Goal: Task Accomplishment & Management: Use online tool/utility

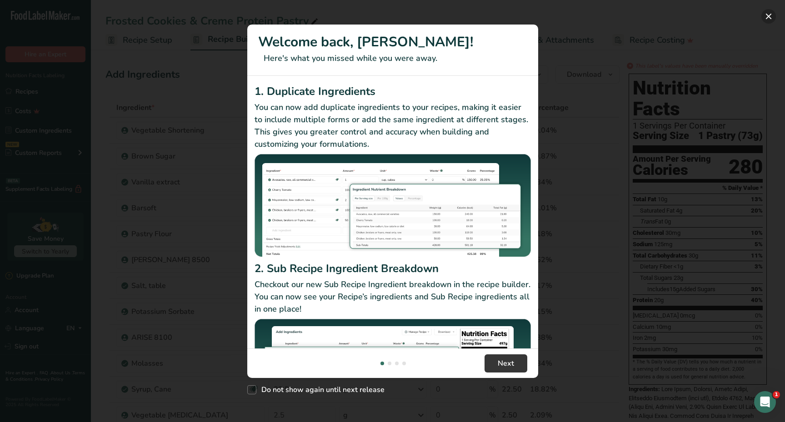
click at [773, 18] on button "New Features" at bounding box center [769, 16] width 15 height 15
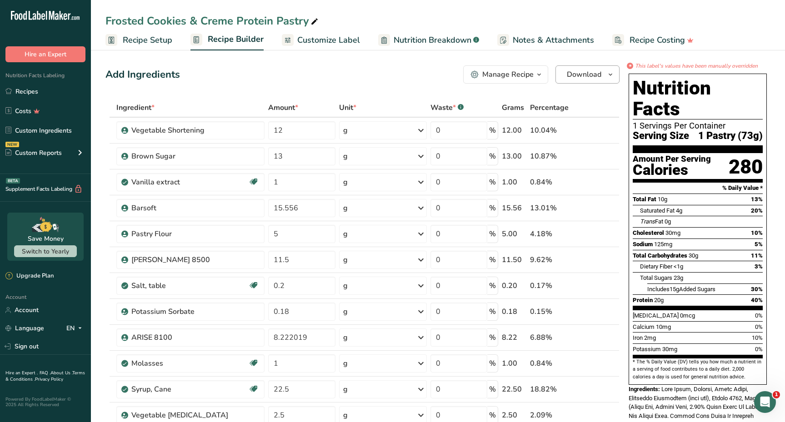
click at [611, 73] on icon "button" at bounding box center [610, 74] width 7 height 11
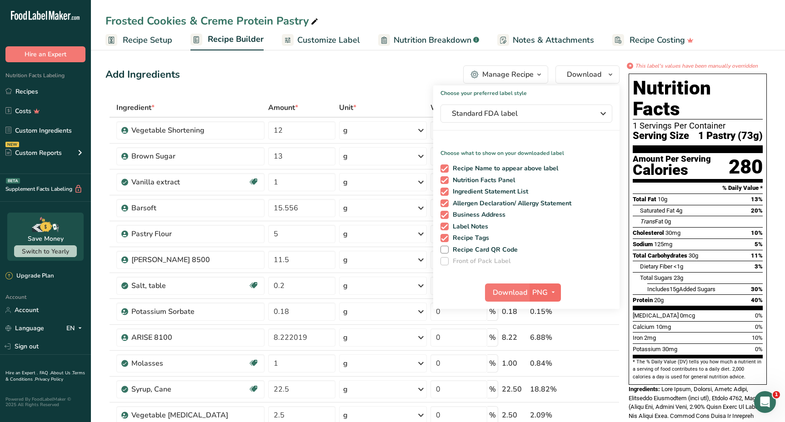
click at [543, 296] on span "PNG" at bounding box center [539, 292] width 15 height 11
click at [547, 357] on link "PDF" at bounding box center [546, 356] width 29 height 15
click at [509, 296] on span "Download" at bounding box center [510, 292] width 35 height 11
click at [494, 17] on div "Frosted Cookies & Creme Protein Pastry" at bounding box center [438, 21] width 694 height 16
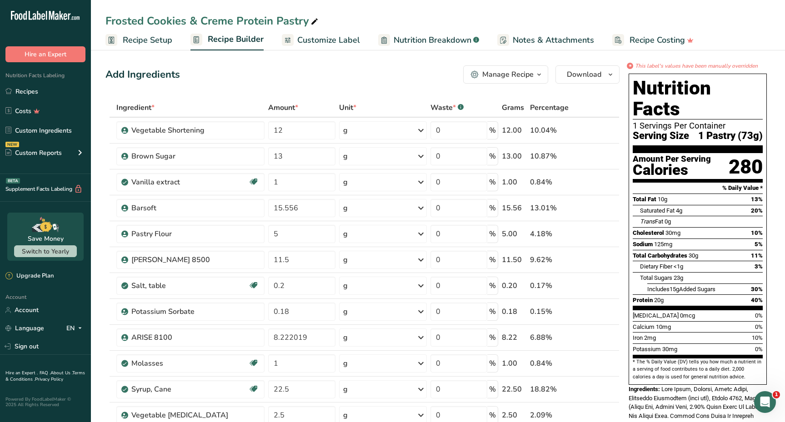
click at [321, 42] on span "Customize Label" at bounding box center [328, 40] width 63 height 12
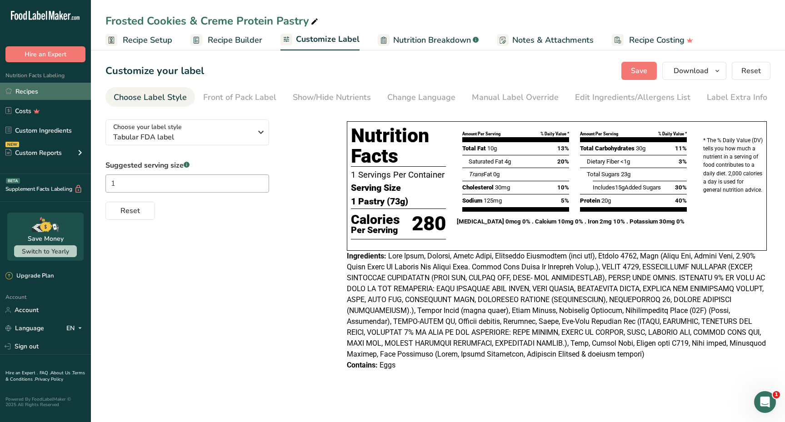
click at [50, 93] on link "Recipes" at bounding box center [45, 91] width 91 height 17
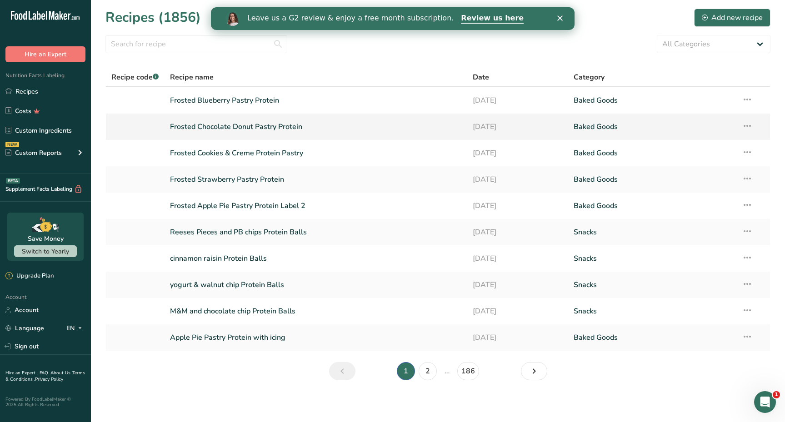
click at [247, 128] on link "Frosted Chocolate Donut Pastry Protein" at bounding box center [316, 126] width 292 height 19
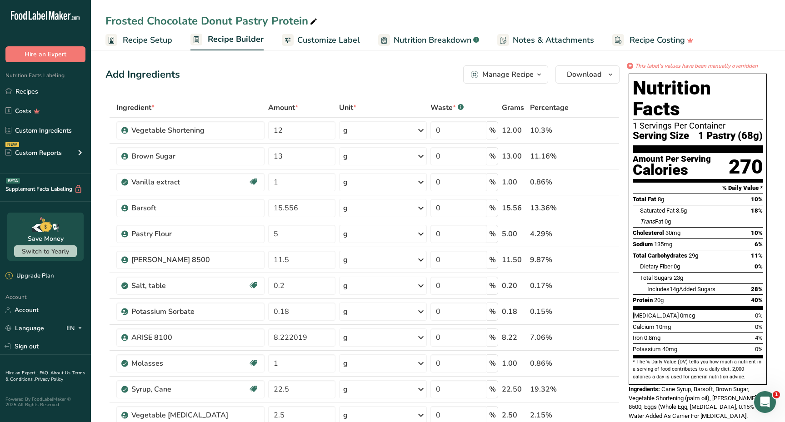
click at [337, 45] on span "Customize Label" at bounding box center [328, 40] width 63 height 12
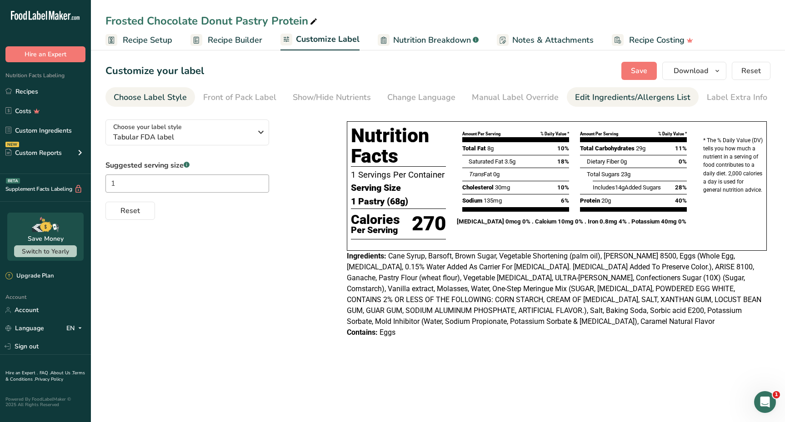
click at [589, 97] on div "Edit Ingredients/Allergens List" at bounding box center [632, 97] width 115 height 12
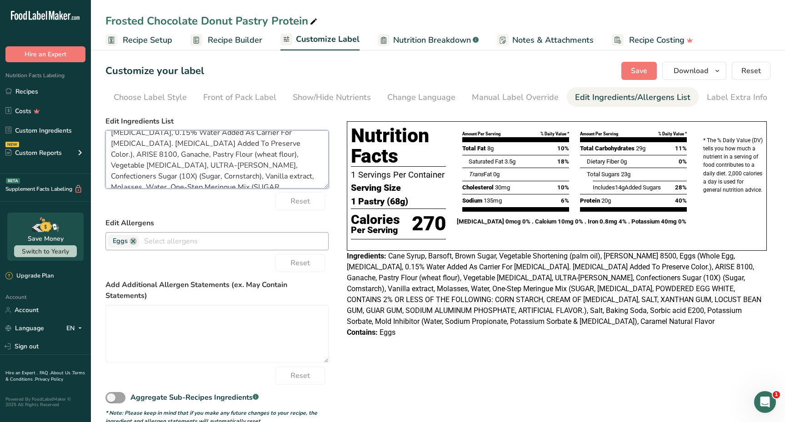
scroll to position [95, 0]
drag, startPoint x: 108, startPoint y: 138, endPoint x: 232, endPoint y: 246, distance: 164.3
click at [232, 246] on form "Edit Ingredients List Cane Syrup, Barsoft, Brown Sugar, Vegetable Shortening (p…" at bounding box center [216, 271] width 223 height 310
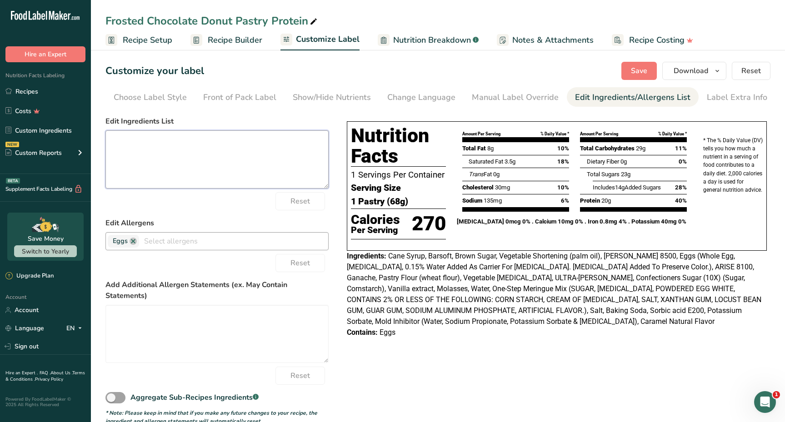
scroll to position [0, 0]
paste textarea "Protein Blend (Whey Protein Isolate, Milk Protein Isolate, Milk Protein Concent…"
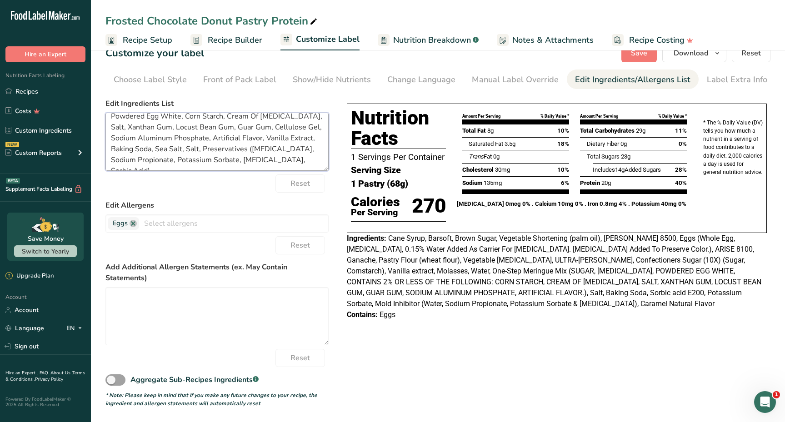
scroll to position [17, 0]
click at [647, 61] on button "Save" at bounding box center [639, 54] width 35 height 18
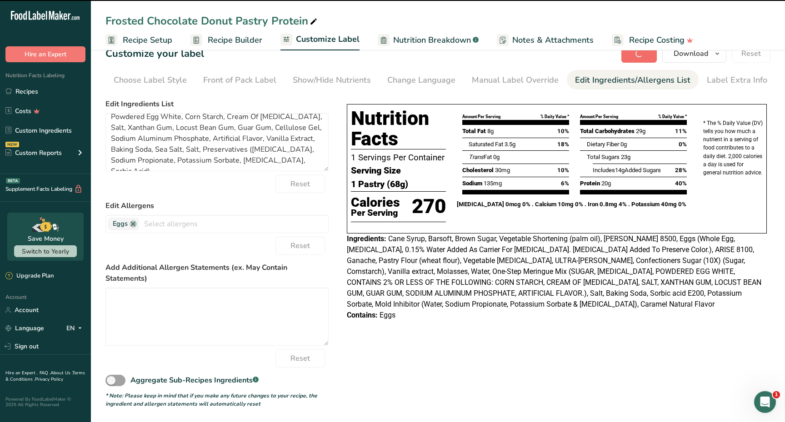
type textarea "Protein Blend (Whey Protein Isolate, Milk Protein Isolate, Milk Protein Concent…"
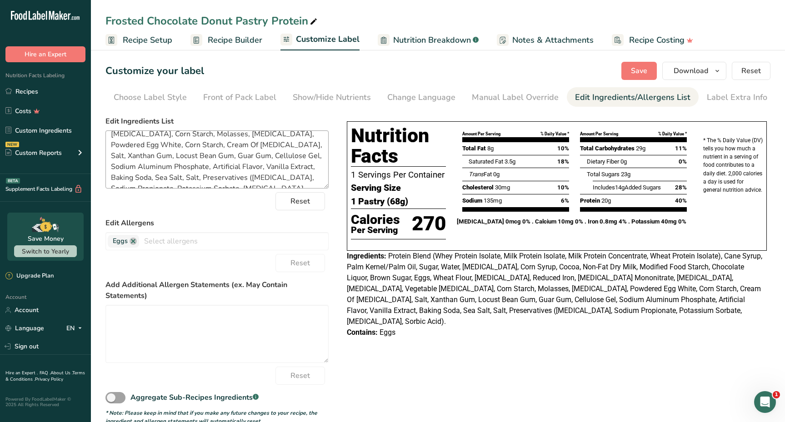
scroll to position [0, 0]
click at [158, 45] on span "Recipe Setup" at bounding box center [148, 40] width 50 height 12
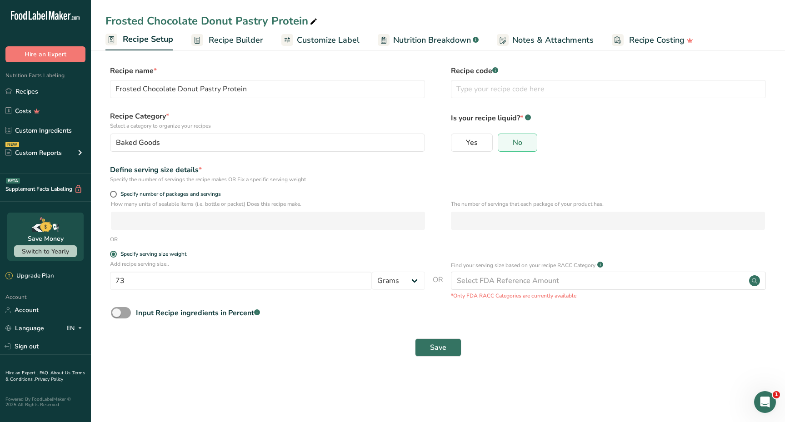
click at [237, 53] on section "Recipe name * Frosted Chocolate Donut Pastry Protein Recipe code .a-a{fill:#347…" at bounding box center [438, 212] width 694 height 330
click at [236, 43] on span "Recipe Builder" at bounding box center [236, 40] width 55 height 12
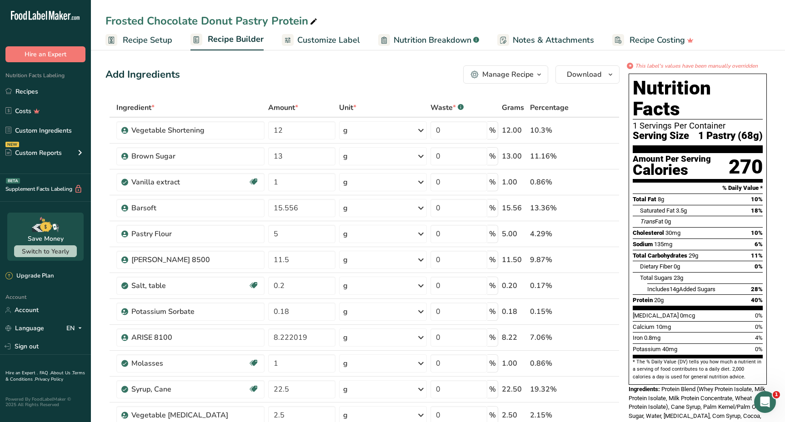
click at [148, 35] on span "Recipe Setup" at bounding box center [148, 40] width 50 height 12
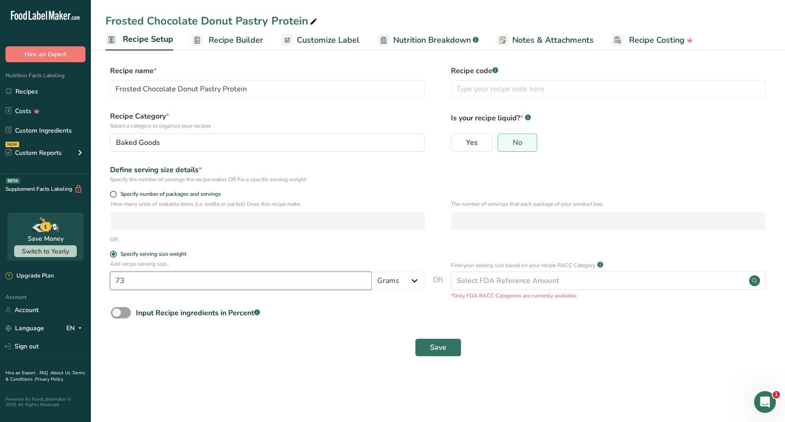
click at [146, 276] on input "73" at bounding box center [241, 281] width 262 height 18
click at [443, 353] on button "Save" at bounding box center [438, 348] width 46 height 18
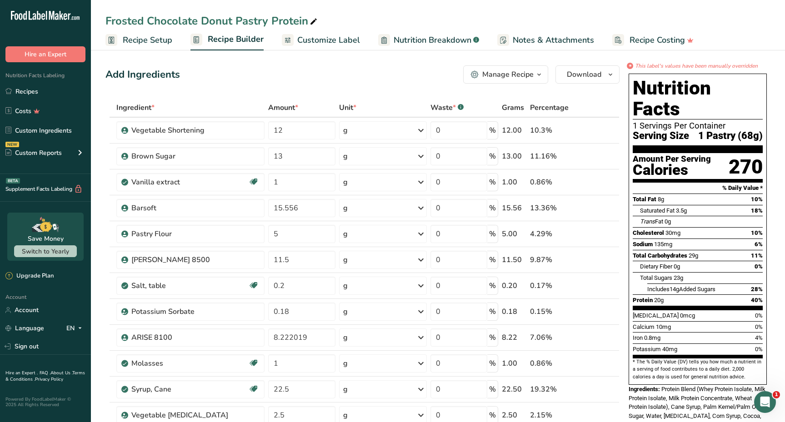
click at [439, 49] on link "Nutrition Breakdown .a-a{fill:#347362;}.b-a{fill:#fff;}" at bounding box center [428, 40] width 101 height 20
select select "Calories"
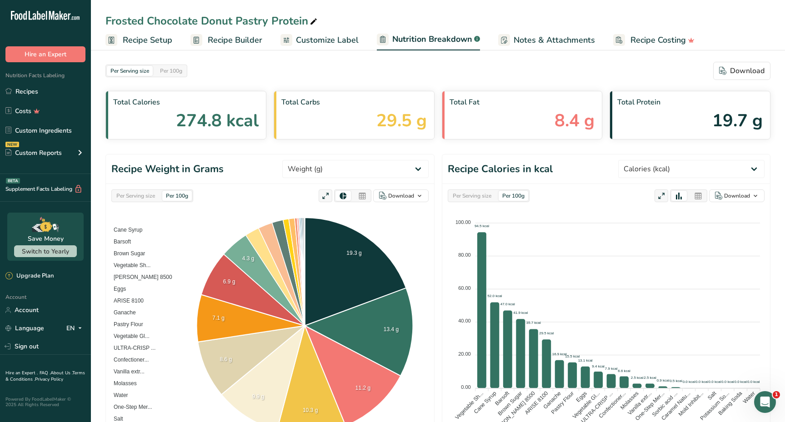
click at [356, 35] on span "Customize Label" at bounding box center [327, 40] width 63 height 12
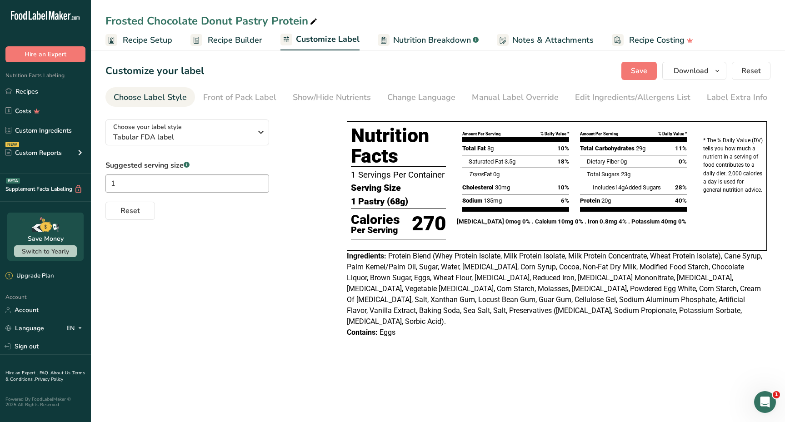
click at [417, 43] on span "Nutrition Breakdown" at bounding box center [432, 40] width 78 height 12
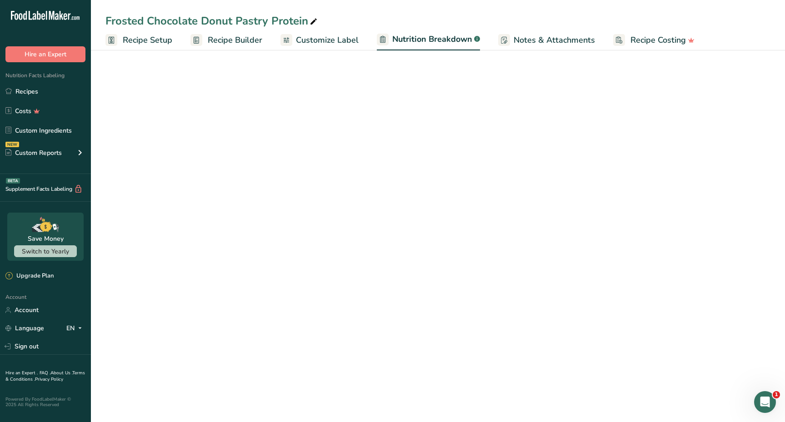
select select "Calories"
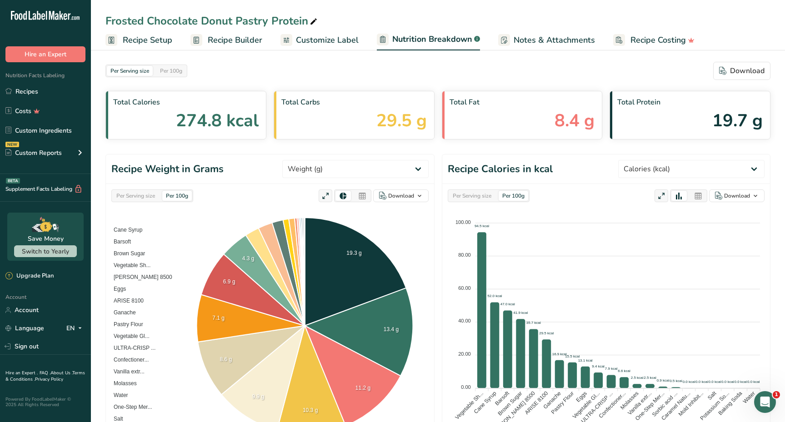
click at [284, 43] on icon at bounding box center [286, 40] width 7 height 11
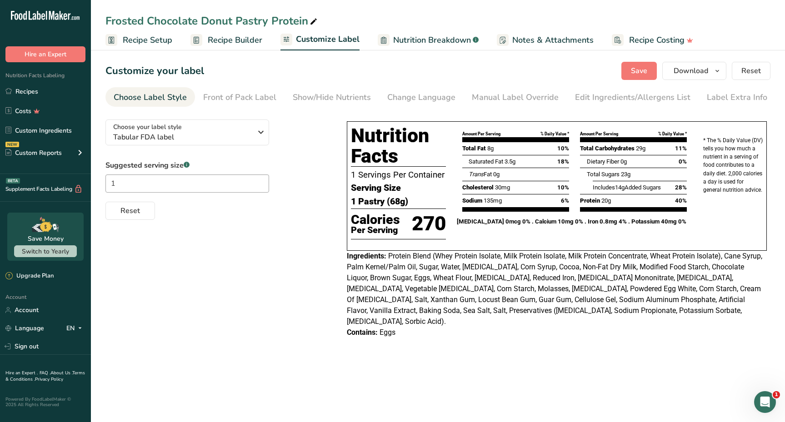
click at [218, 40] on span "Recipe Builder" at bounding box center [235, 40] width 55 height 12
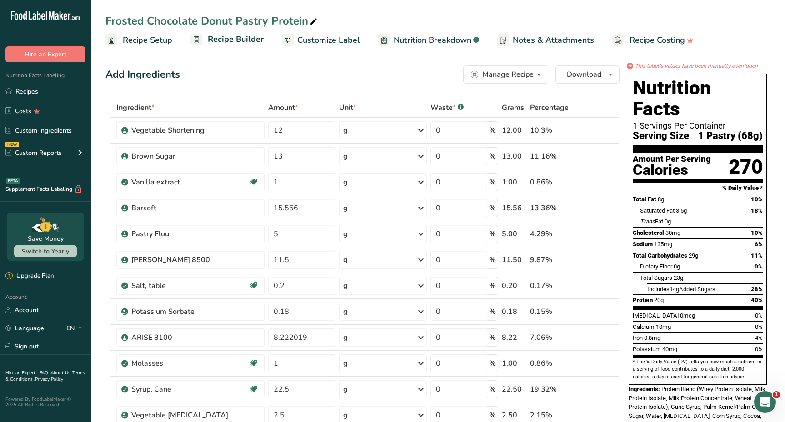
click at [160, 41] on span "Recipe Setup" at bounding box center [148, 40] width 50 height 12
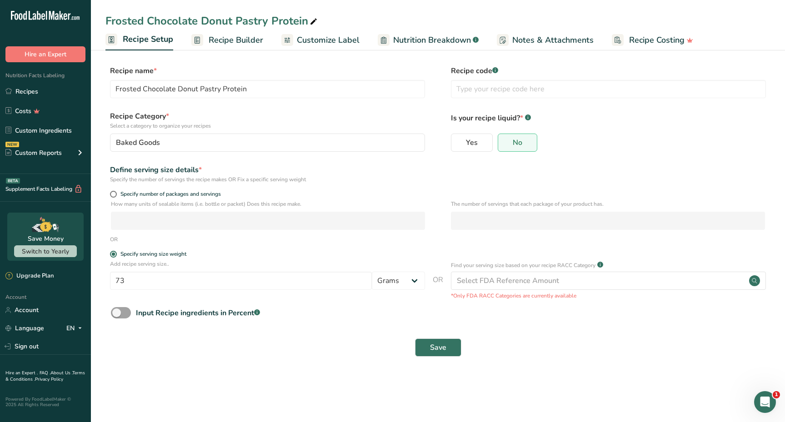
click at [336, 36] on span "Customize Label" at bounding box center [328, 40] width 63 height 12
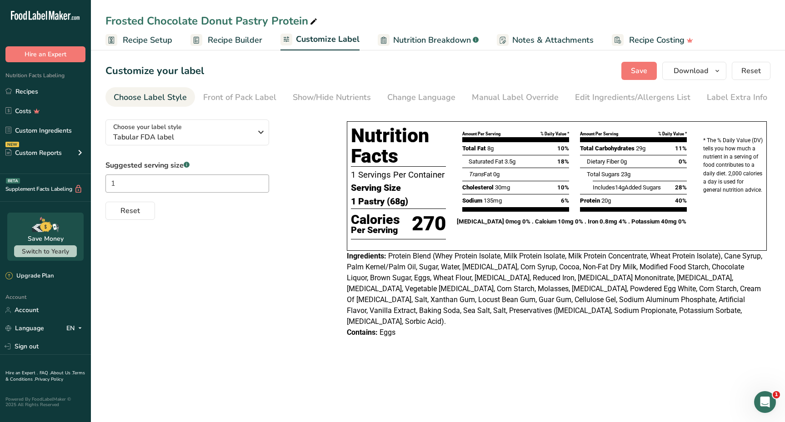
click at [413, 40] on span "Nutrition Breakdown" at bounding box center [432, 40] width 78 height 12
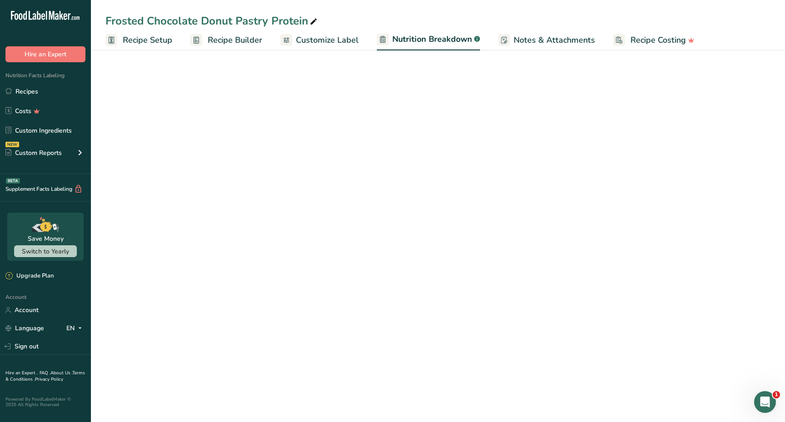
select select "Calories"
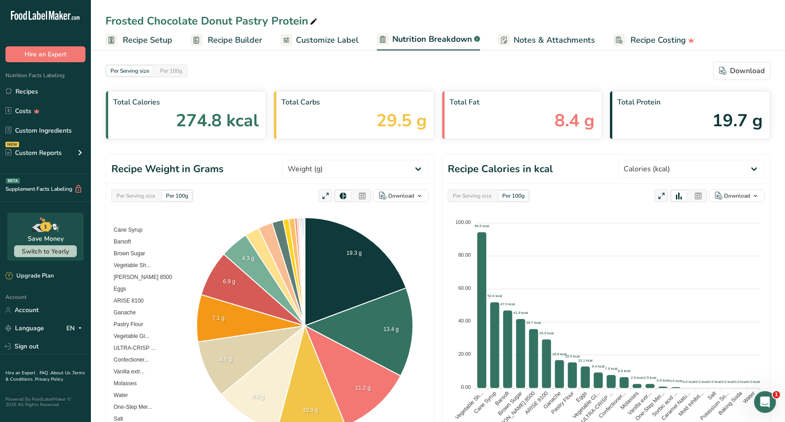
click at [314, 37] on span "Customize Label" at bounding box center [327, 40] width 63 height 12
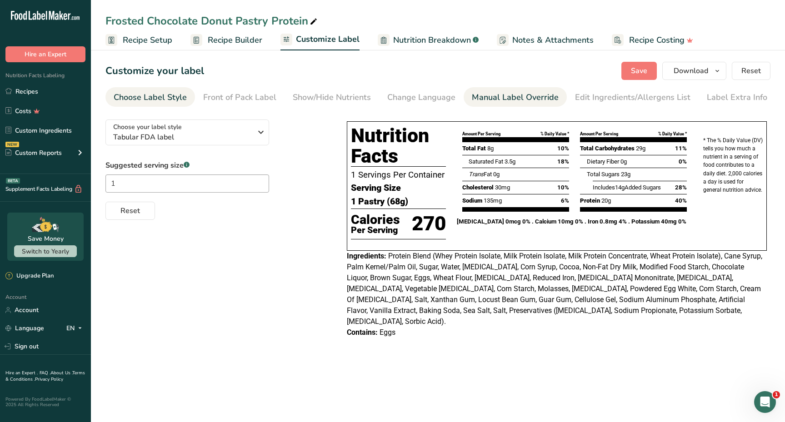
click at [511, 98] on div "Manual Label Override" at bounding box center [515, 97] width 87 height 12
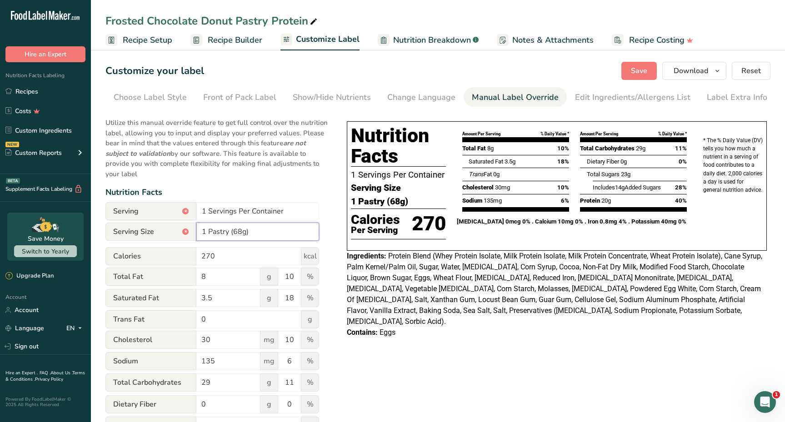
click at [244, 231] on input "1 Pastry (68g)" at bounding box center [257, 232] width 123 height 18
type input "1 Pastry (73g)"
click at [628, 80] on section "Customize your label Save Download Choose what to show on your downloaded label…" at bounding box center [438, 325] width 694 height 556
click at [634, 70] on span "Save" at bounding box center [639, 70] width 16 height 11
click at [428, 98] on div "Change Language" at bounding box center [421, 97] width 68 height 12
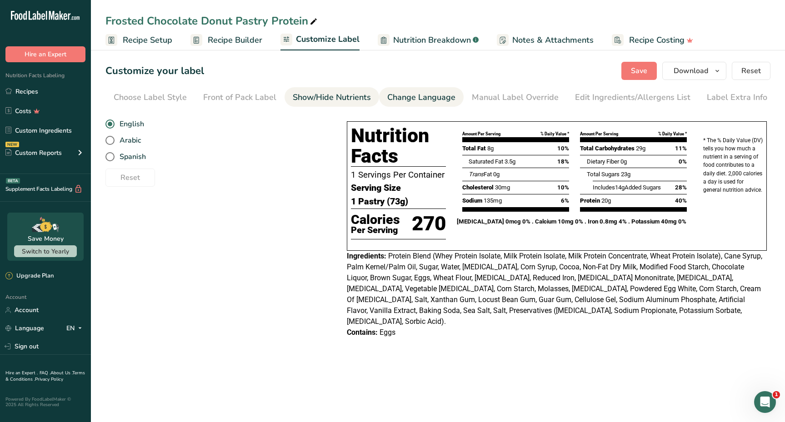
click at [334, 100] on div "Show/Hide Nutrients" at bounding box center [332, 97] width 78 height 12
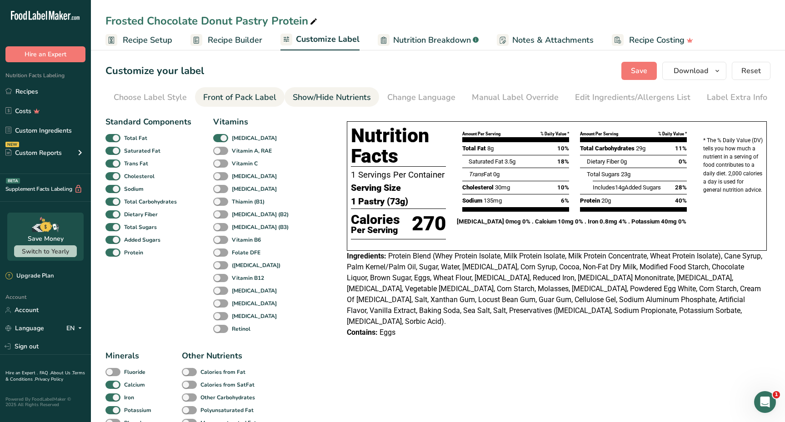
click at [225, 102] on div "Front of Pack Label" at bounding box center [239, 97] width 73 height 12
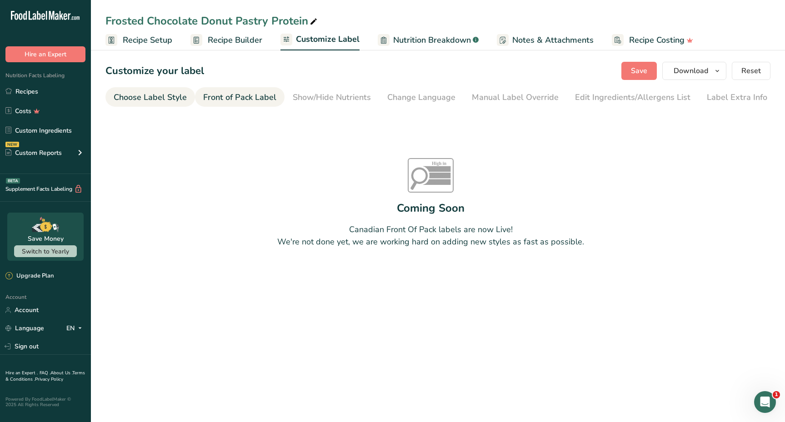
click at [168, 100] on div "Choose Label Style" at bounding box center [150, 97] width 73 height 12
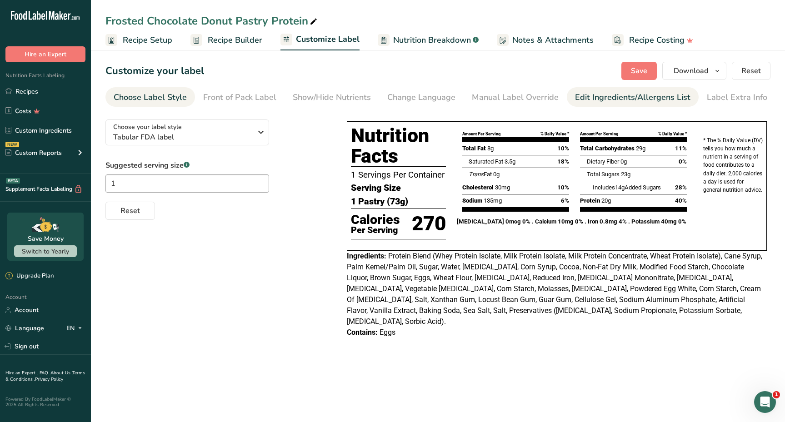
click at [604, 95] on div "Edit Ingredients/Allergens List" at bounding box center [632, 97] width 115 height 12
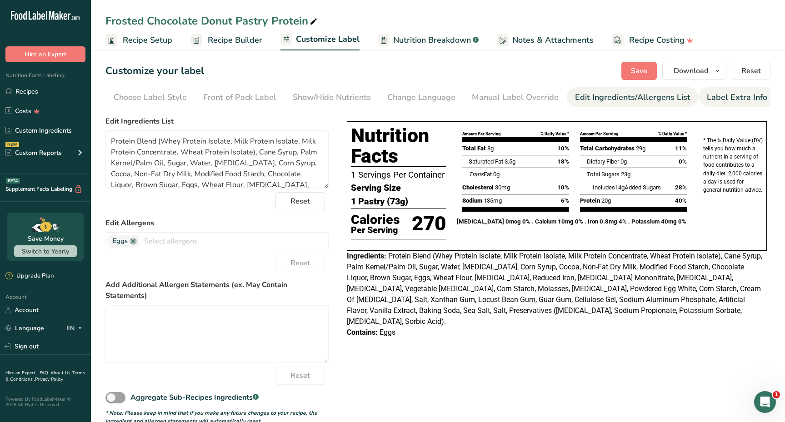
click at [714, 93] on div "Label Extra Info" at bounding box center [737, 97] width 60 height 12
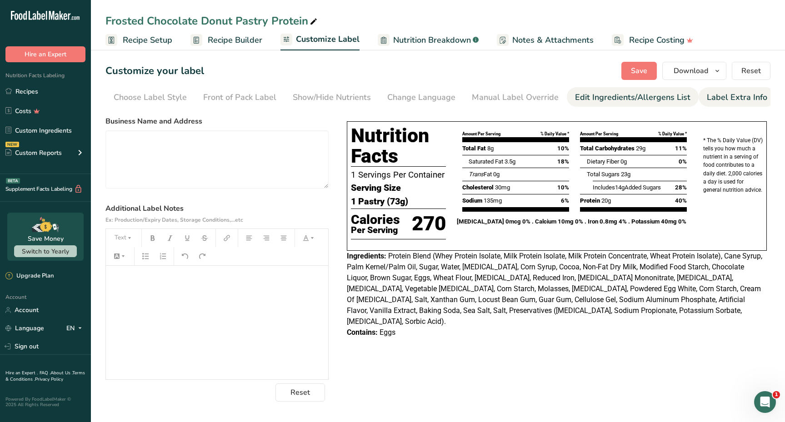
click at [652, 99] on div "Edit Ingredients/Allergens List" at bounding box center [632, 97] width 115 height 12
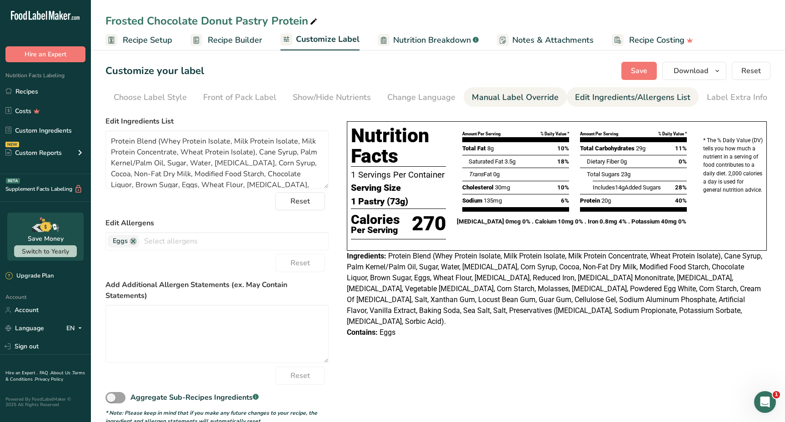
click at [490, 95] on div "Manual Label Override" at bounding box center [515, 97] width 87 height 12
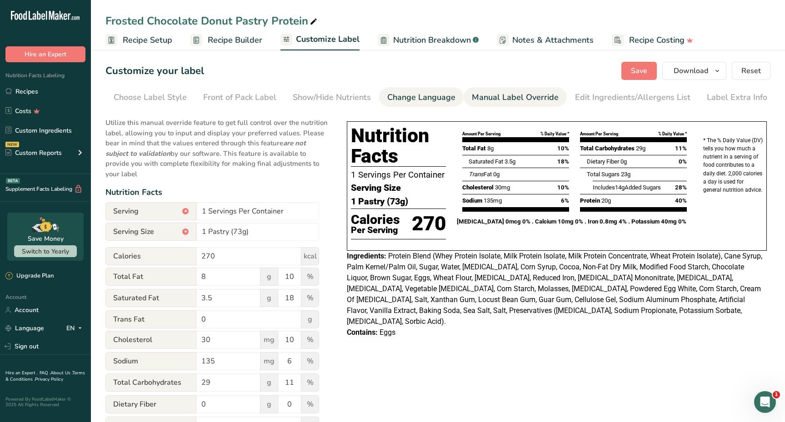
click at [441, 97] on div "Change Language" at bounding box center [421, 97] width 68 height 12
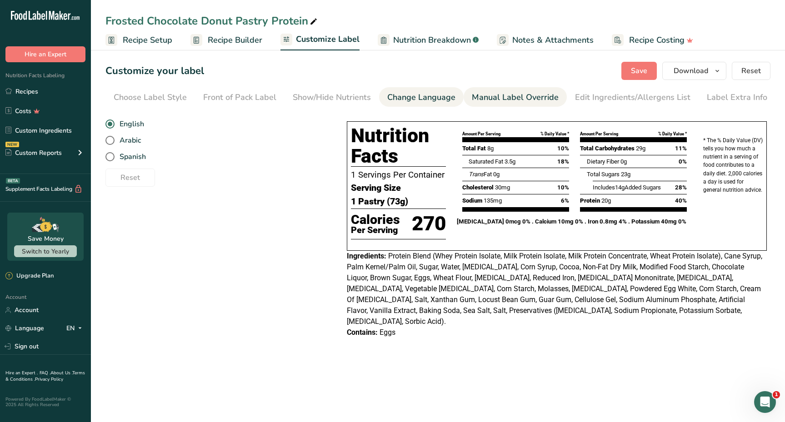
click at [555, 100] on li "Manual Label Override" at bounding box center [515, 97] width 103 height 20
click at [616, 101] on div "Edit Ingredients/Allergens List" at bounding box center [632, 97] width 115 height 12
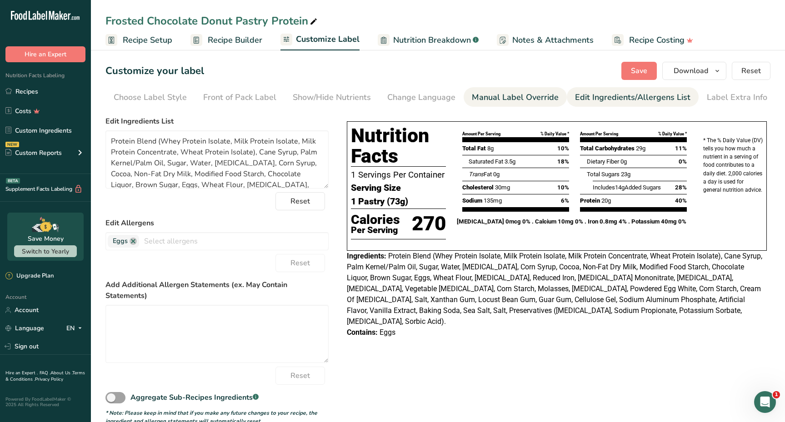
click at [502, 92] on div "Manual Label Override" at bounding box center [515, 97] width 87 height 12
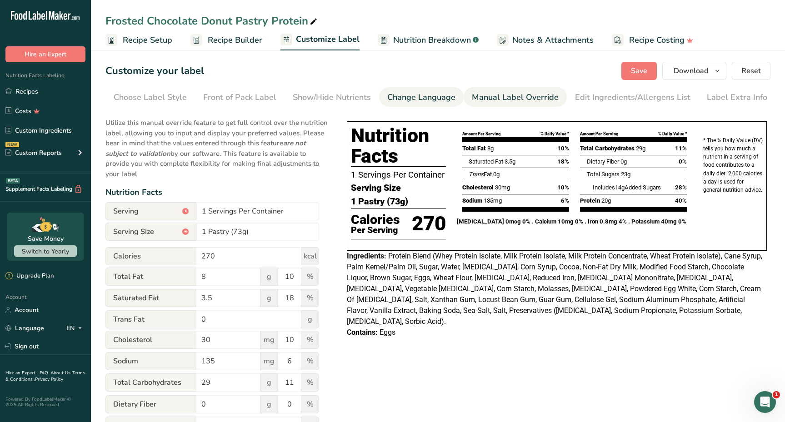
click at [431, 96] on div "Change Language" at bounding box center [421, 97] width 68 height 12
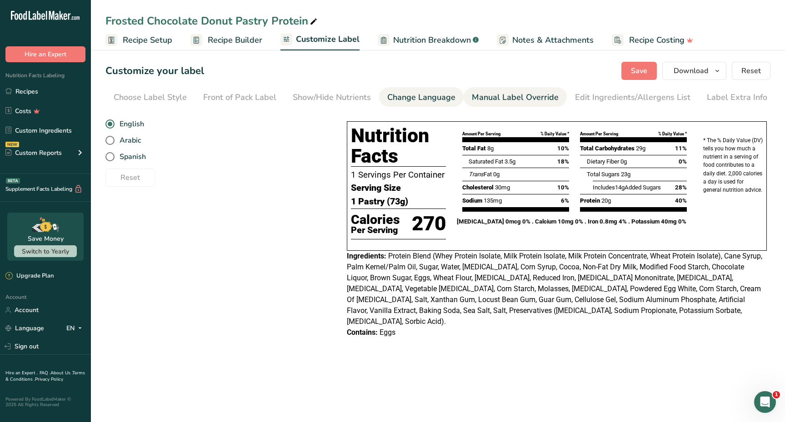
click at [513, 94] on div "Manual Label Override" at bounding box center [515, 97] width 87 height 12
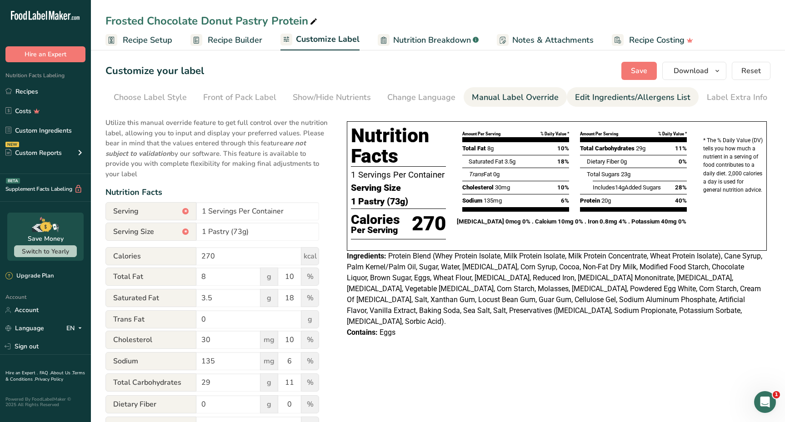
click at [627, 96] on div "Edit Ingredients/Allergens List" at bounding box center [632, 97] width 115 height 12
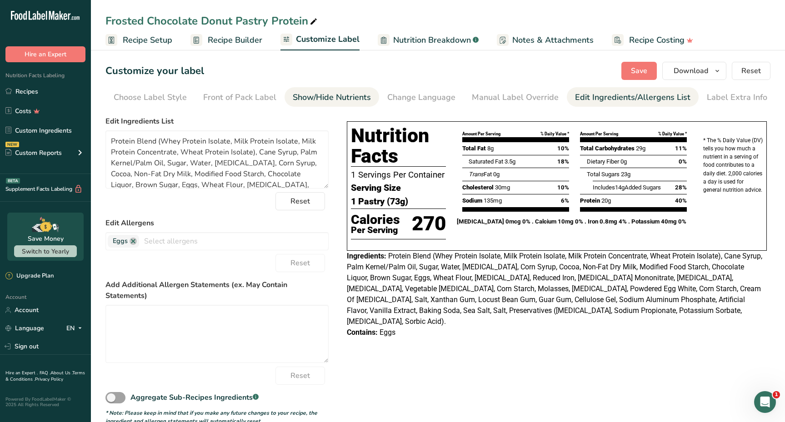
click at [308, 100] on div "Show/Hide Nutrients" at bounding box center [332, 97] width 78 height 12
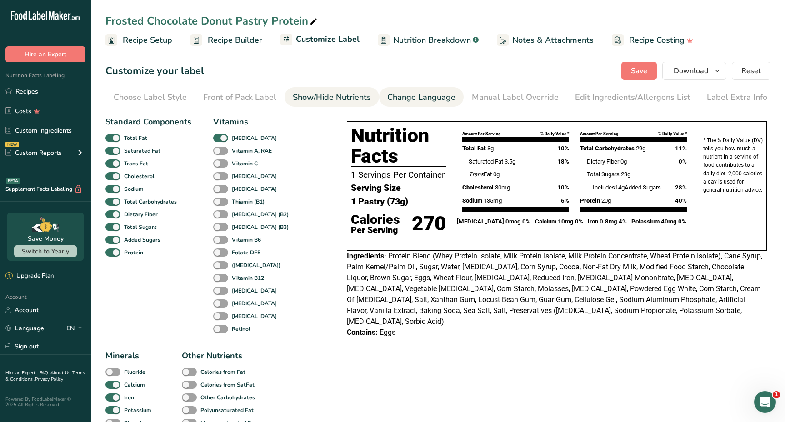
click at [410, 92] on div "Change Language" at bounding box center [421, 97] width 68 height 12
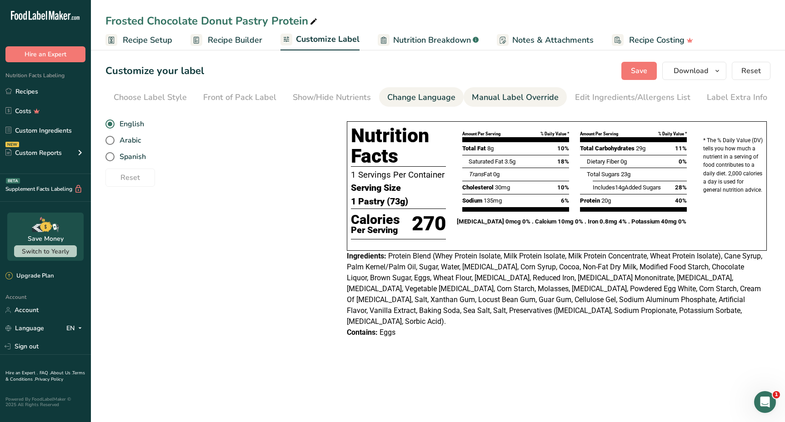
click at [517, 91] on div "Manual Label Override" at bounding box center [515, 97] width 87 height 12
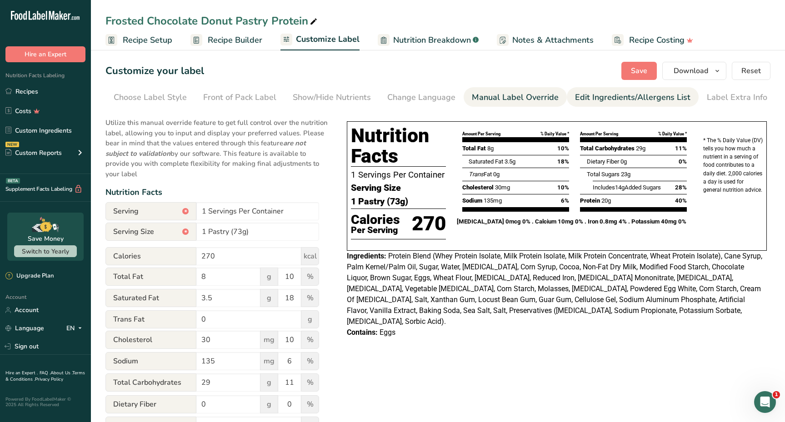
click at [626, 100] on div "Edit Ingredients/Allergens List" at bounding box center [632, 97] width 115 height 12
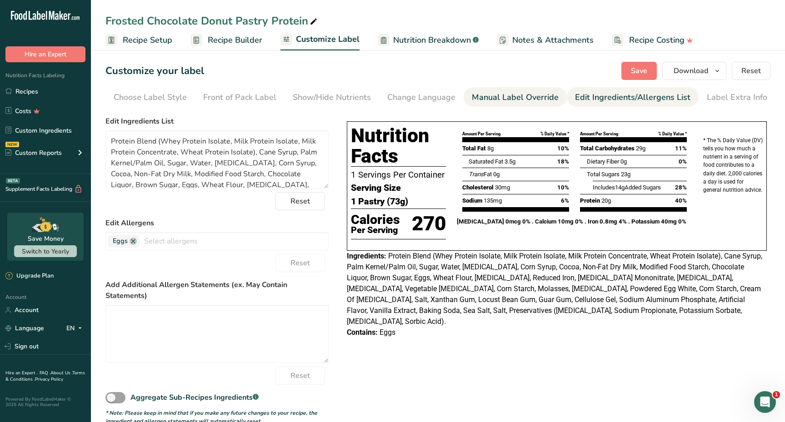
click at [509, 102] on div "Manual Label Override" at bounding box center [515, 97] width 87 height 12
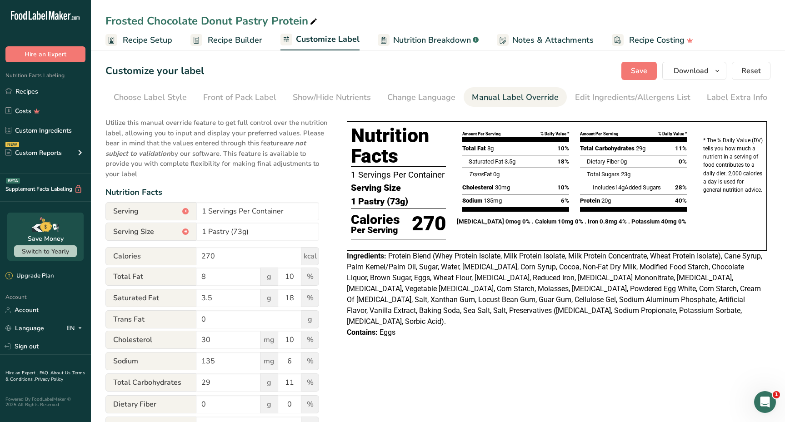
click at [208, 45] on span "Recipe Builder" at bounding box center [235, 40] width 55 height 12
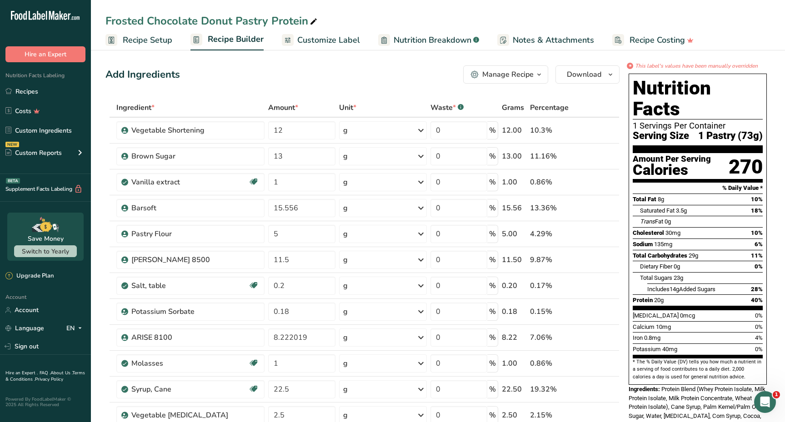
click at [165, 41] on span "Recipe Setup" at bounding box center [148, 40] width 50 height 12
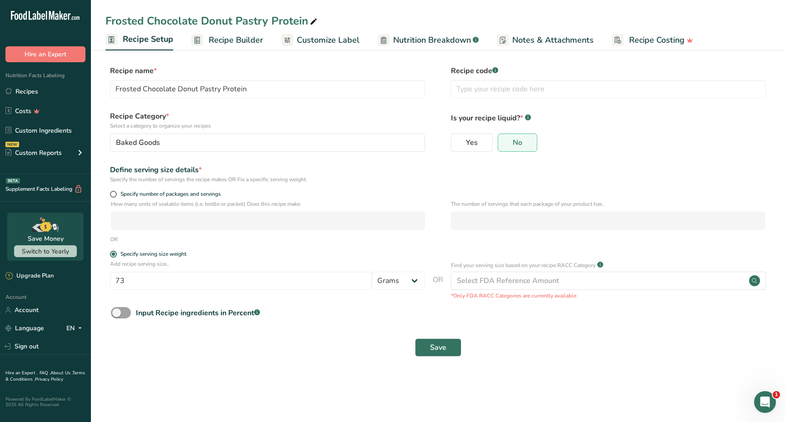
click at [237, 36] on span "Recipe Builder" at bounding box center [236, 40] width 55 height 12
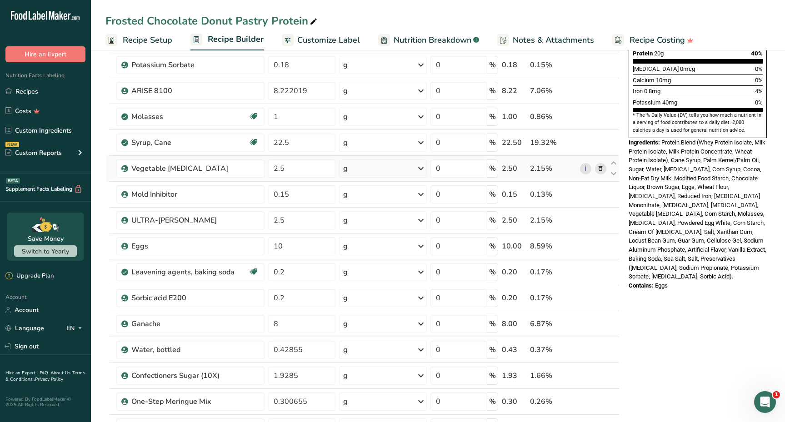
scroll to position [330, 0]
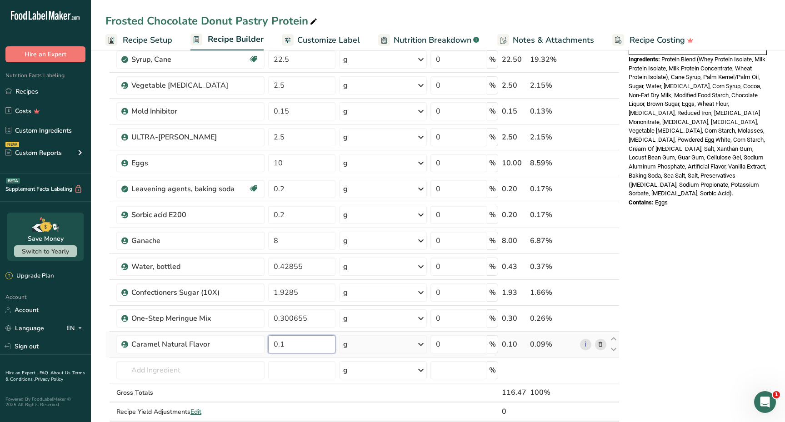
click at [296, 350] on input "0.1" at bounding box center [301, 345] width 67 height 18
type input "0"
click at [315, 369] on div "Ingredient * Amount * Unit * Waste * .a-a{fill:#347362;}.b-a{fill:#fff;} Grams …" at bounding box center [362, 104] width 514 height 672
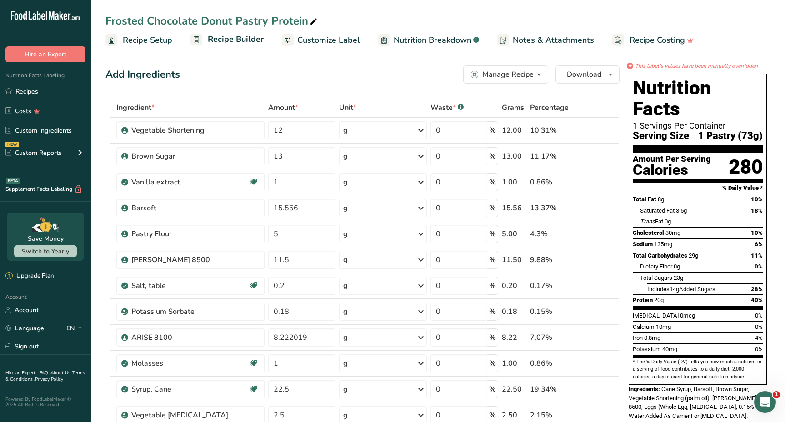
scroll to position [0, 0]
click at [304, 40] on span "Customize Label" at bounding box center [328, 40] width 63 height 12
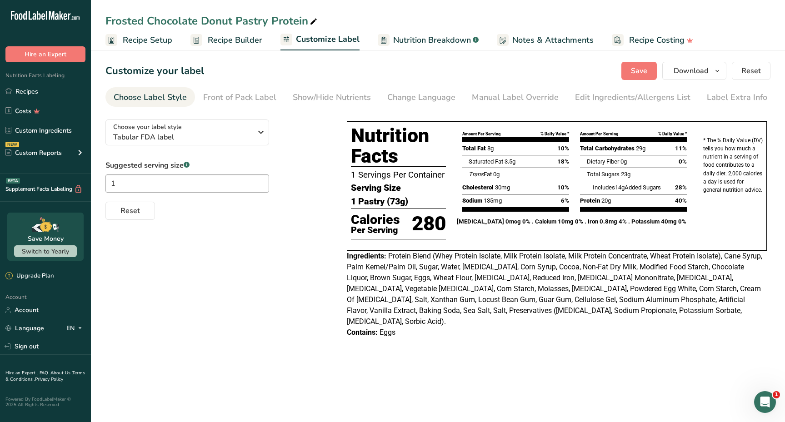
click at [165, 40] on span "Recipe Setup" at bounding box center [148, 40] width 50 height 12
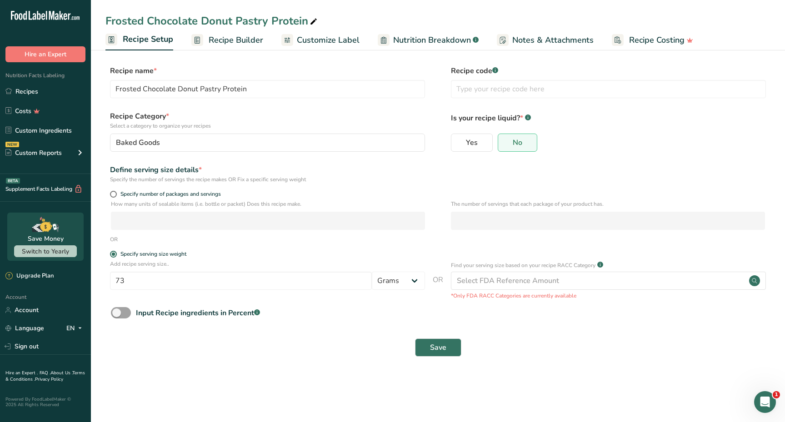
click at [218, 40] on span "Recipe Builder" at bounding box center [236, 40] width 55 height 12
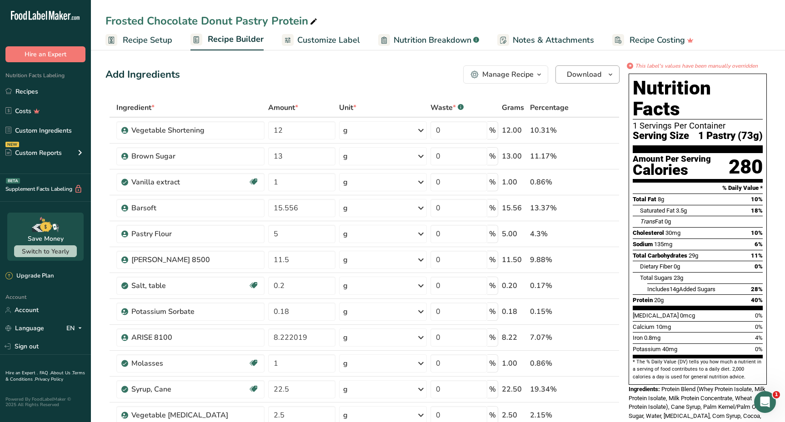
click at [612, 78] on icon "button" at bounding box center [610, 74] width 7 height 11
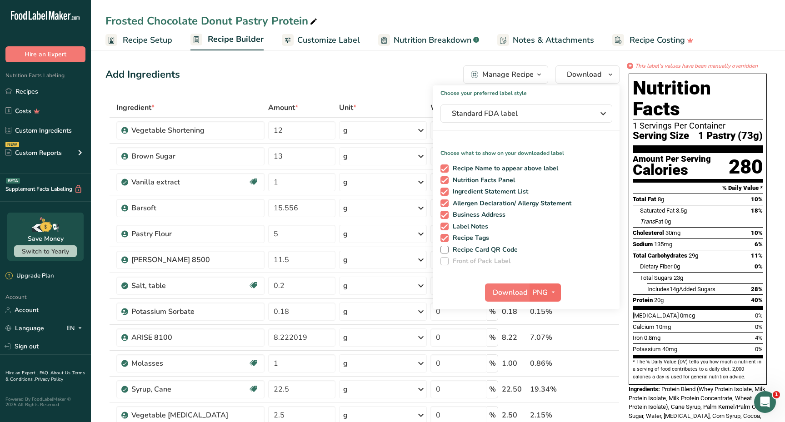
click at [535, 300] on button "PNG" at bounding box center [545, 293] width 31 height 18
click at [548, 359] on link "PDF" at bounding box center [546, 356] width 29 height 15
click at [497, 291] on span "Download" at bounding box center [510, 292] width 35 height 11
click at [317, 39] on span "Customize Label" at bounding box center [328, 40] width 63 height 12
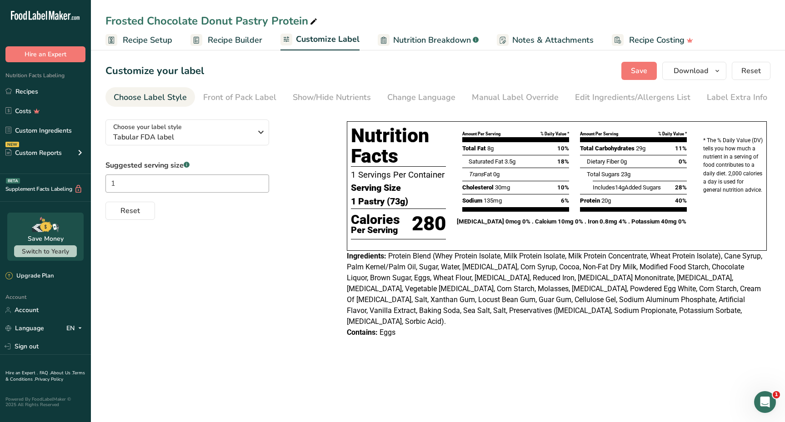
click at [415, 40] on span "Nutrition Breakdown" at bounding box center [432, 40] width 78 height 12
select select "Calories"
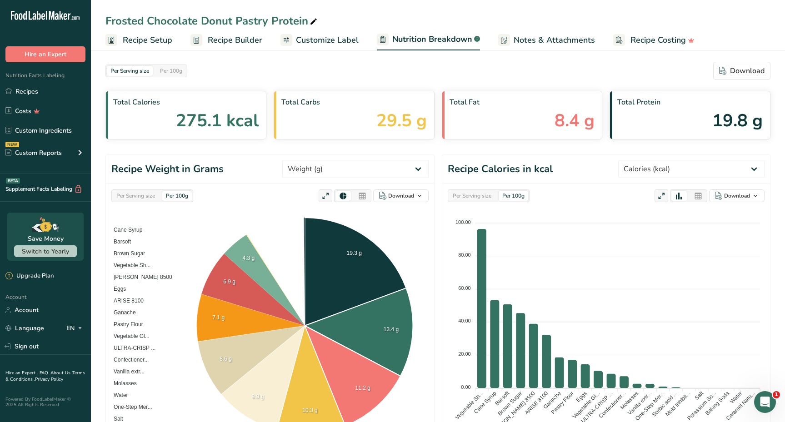
click at [329, 42] on span "Customize Label" at bounding box center [327, 40] width 63 height 12
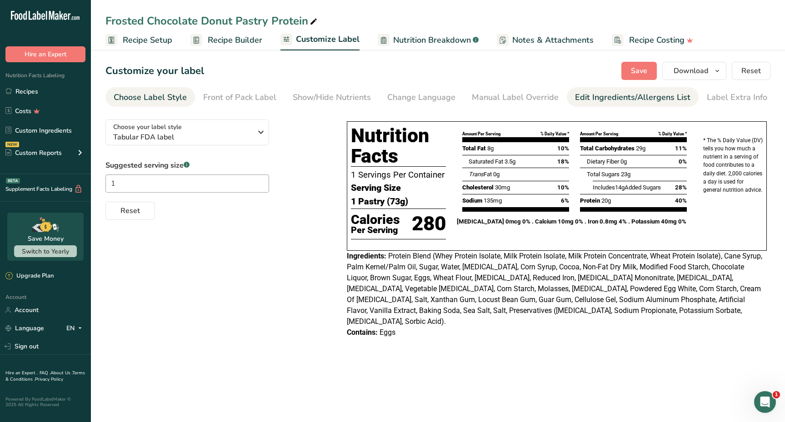
click at [602, 106] on link "Edit Ingredients/Allergens List" at bounding box center [632, 97] width 115 height 20
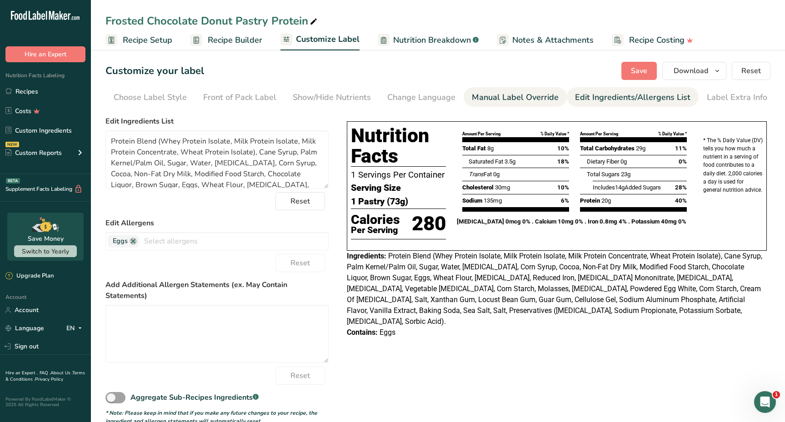
click at [518, 95] on div "Manual Label Override" at bounding box center [515, 97] width 87 height 12
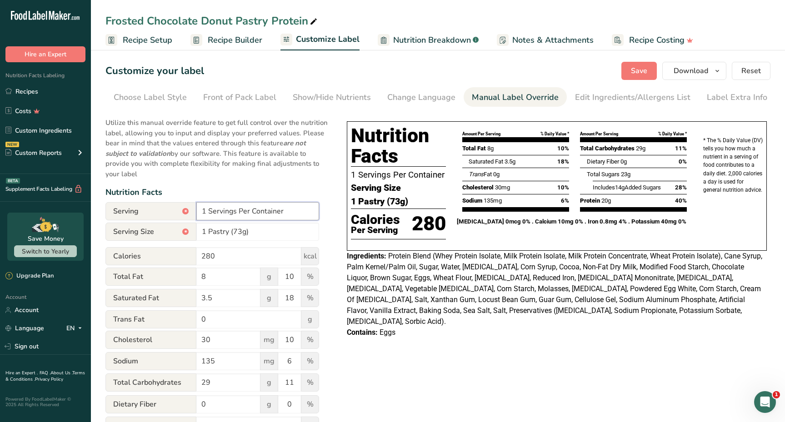
click at [205, 212] on input "1 Servings Per Container" at bounding box center [257, 211] width 123 height 18
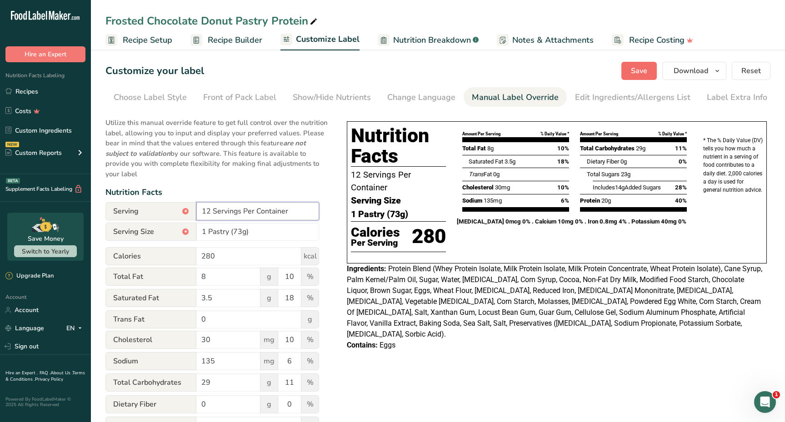
type input "12 Servings Per Container"
click at [629, 70] on button "Save" at bounding box center [639, 71] width 35 height 18
click at [211, 46] on link "Recipe Builder" at bounding box center [227, 40] width 72 height 20
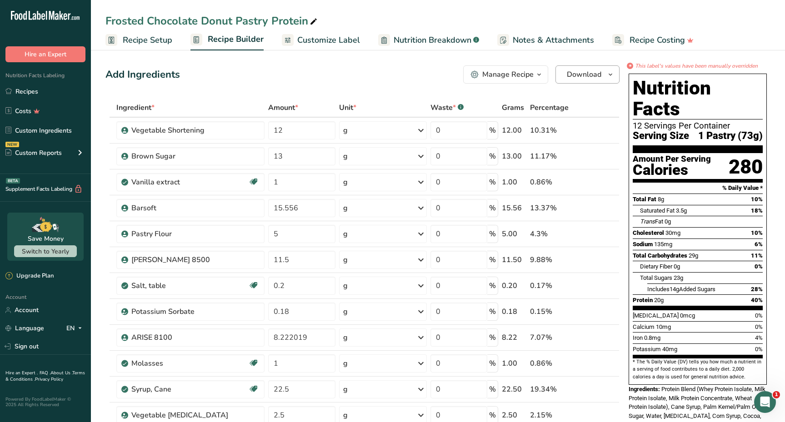
click at [588, 76] on span "Download" at bounding box center [584, 74] width 35 height 11
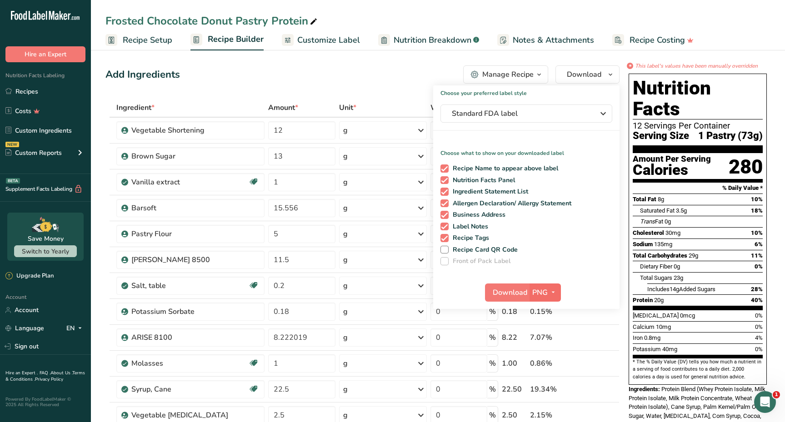
click at [543, 291] on span "PNG" at bounding box center [539, 292] width 15 height 11
click at [547, 359] on link "PDF" at bounding box center [546, 356] width 29 height 15
click at [516, 296] on span "Download" at bounding box center [510, 292] width 35 height 11
click at [502, 290] on span "Download" at bounding box center [510, 292] width 35 height 11
click at [502, 19] on div "Frosted Chocolate Donut Pastry Protein" at bounding box center [438, 21] width 694 height 16
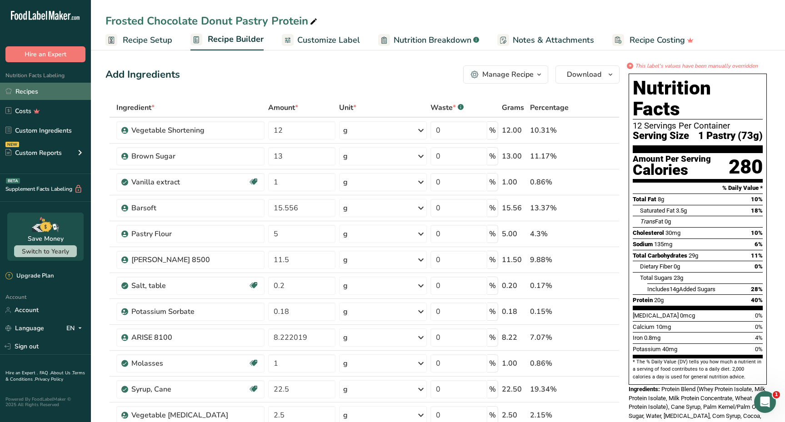
click at [56, 92] on link "Recipes" at bounding box center [45, 91] width 91 height 17
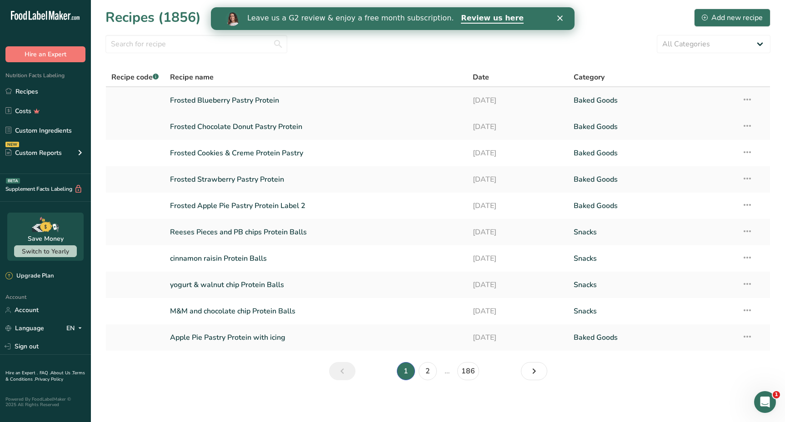
click at [246, 103] on link "Frosted Blueberry Pastry Protein" at bounding box center [316, 100] width 292 height 19
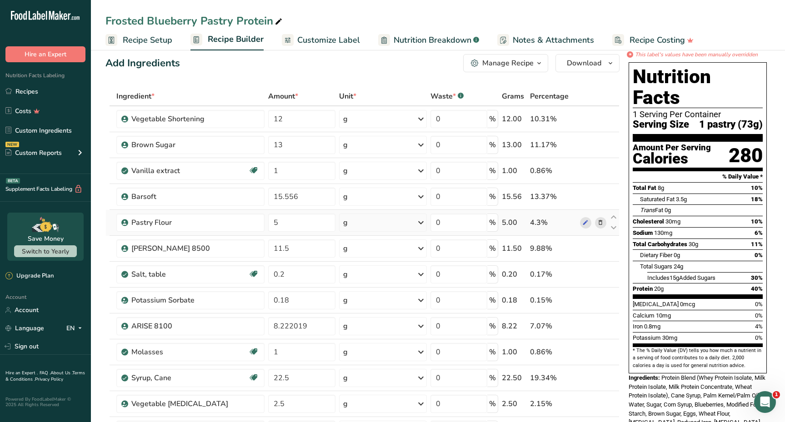
scroll to position [29, 0]
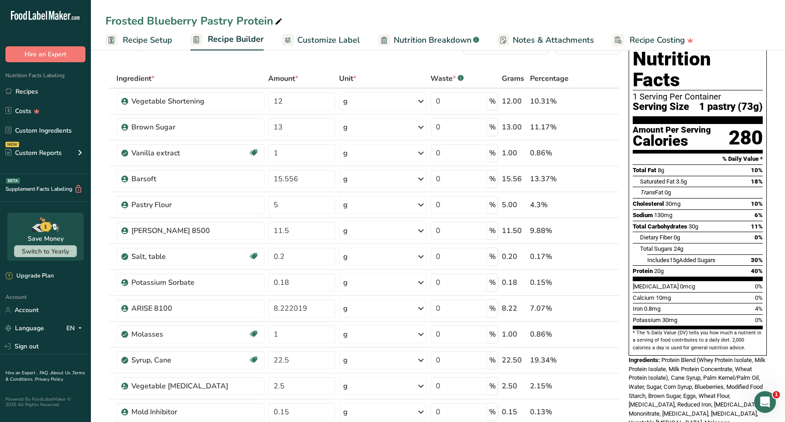
click at [343, 42] on span "Customize Label" at bounding box center [328, 40] width 63 height 12
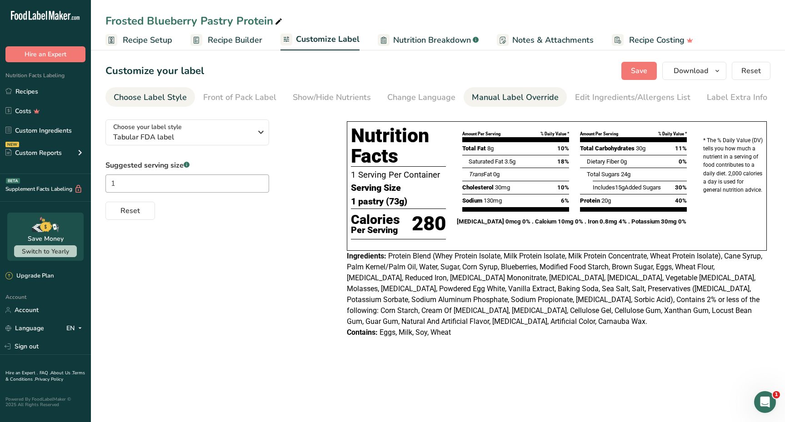
click at [489, 100] on div "Manual Label Override" at bounding box center [515, 97] width 87 height 12
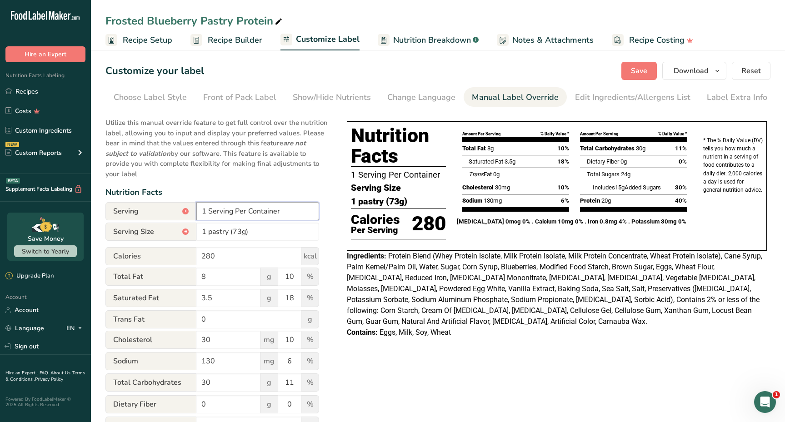
click at [206, 212] on input "1 Serving Per Container" at bounding box center [257, 211] width 123 height 18
type input "12 Serving Per Container"
click at [639, 65] on span "Save" at bounding box center [639, 70] width 16 height 11
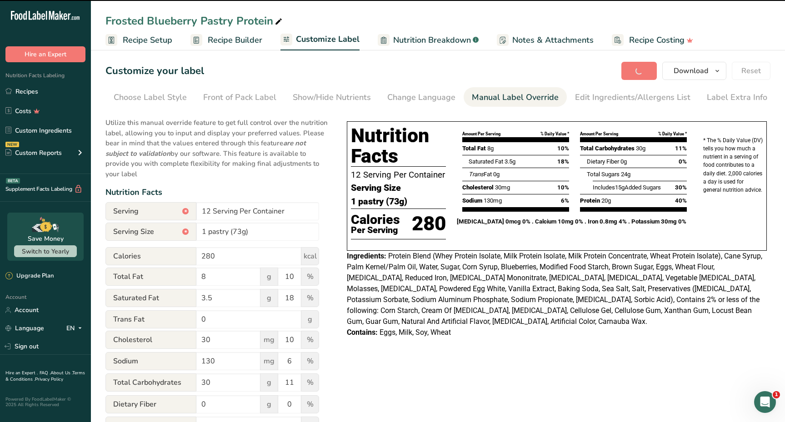
click at [245, 42] on span "Recipe Builder" at bounding box center [235, 40] width 55 height 12
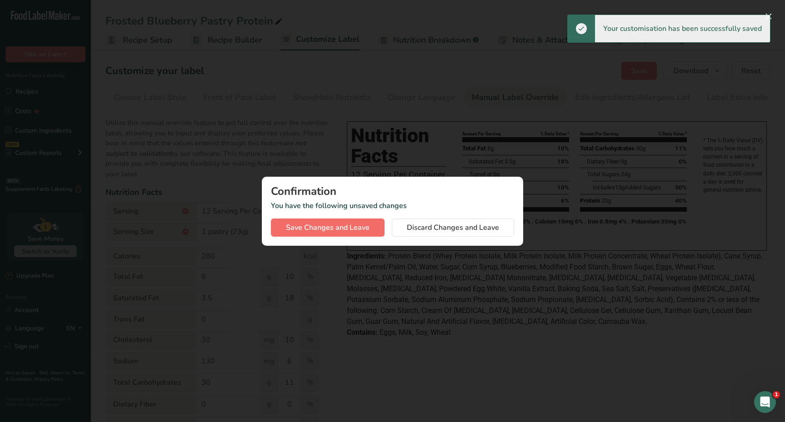
click at [355, 231] on span "Save Changes and Leave" at bounding box center [328, 227] width 84 height 11
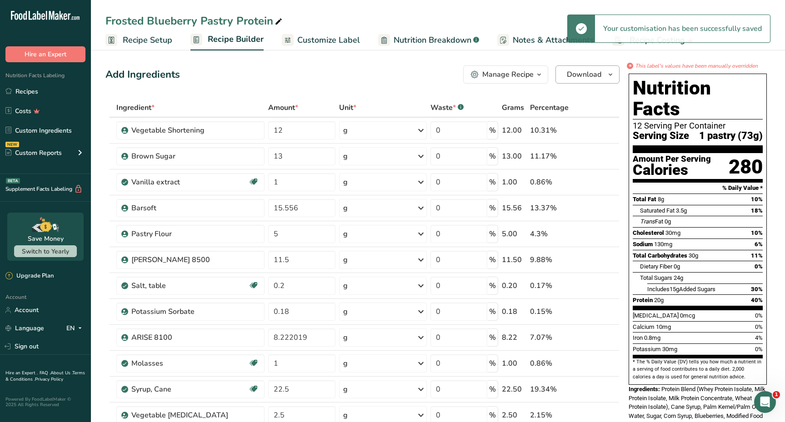
click at [605, 79] on span "button" at bounding box center [610, 74] width 11 height 11
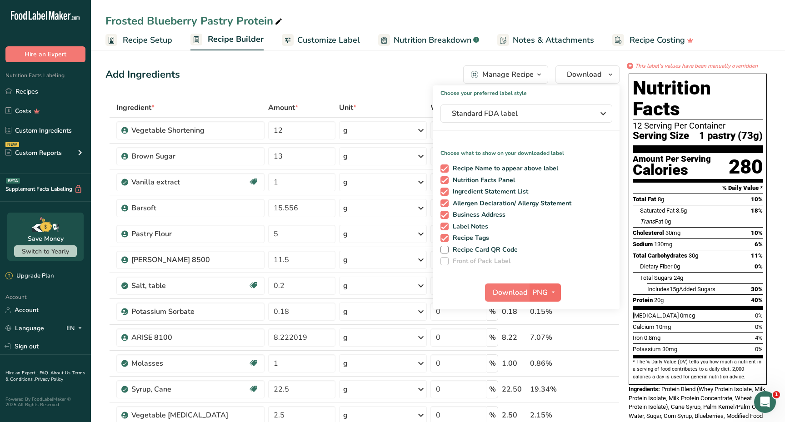
click at [537, 293] on span "PNG" at bounding box center [539, 292] width 15 height 11
click at [551, 357] on link "PDF" at bounding box center [546, 356] width 29 height 15
click at [501, 295] on span "Download" at bounding box center [510, 292] width 35 height 11
click at [494, 14] on div "Frosted Blueberry Pastry Protein" at bounding box center [438, 21] width 694 height 16
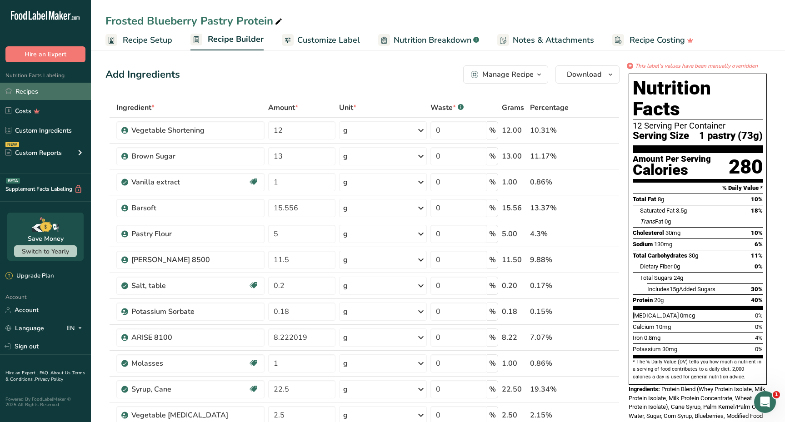
click at [29, 91] on link "Recipes" at bounding box center [45, 91] width 91 height 17
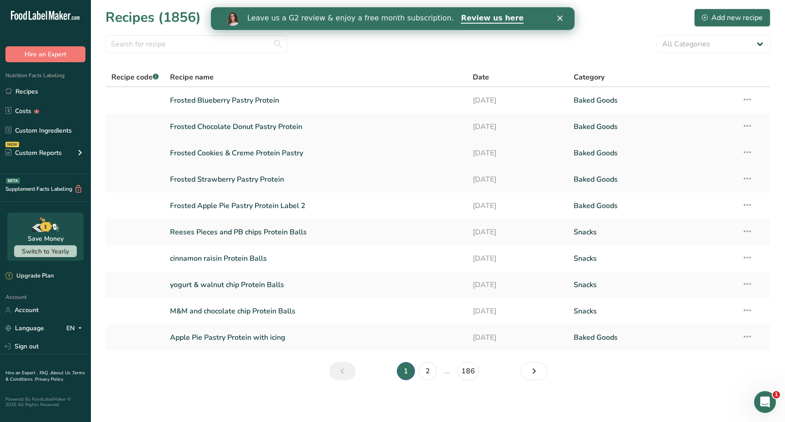
click at [221, 152] on link "Frosted Cookies & Creme Protein Pastry" at bounding box center [316, 153] width 292 height 19
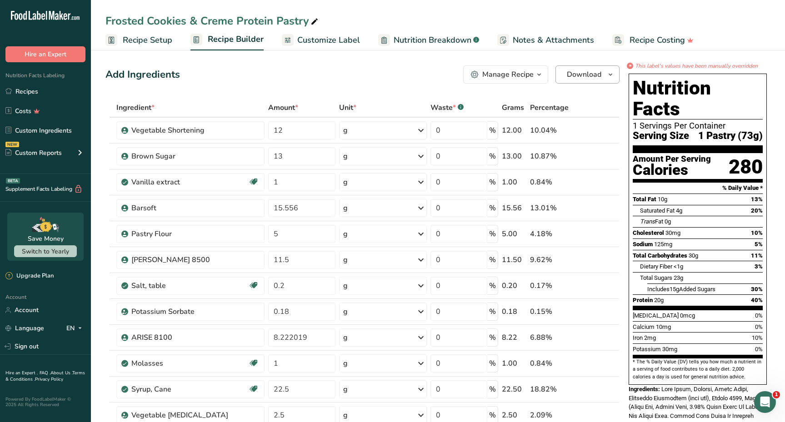
click at [581, 73] on span "Download" at bounding box center [584, 74] width 35 height 11
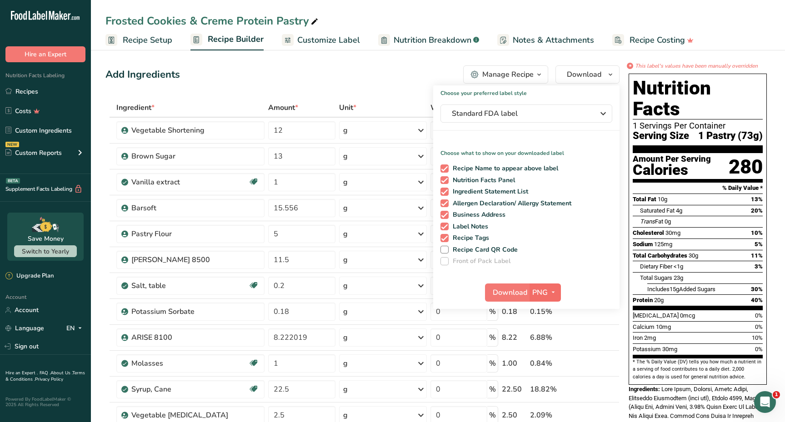
click at [541, 286] on button "PNG" at bounding box center [545, 293] width 31 height 18
click at [541, 354] on link "PDF" at bounding box center [546, 356] width 29 height 15
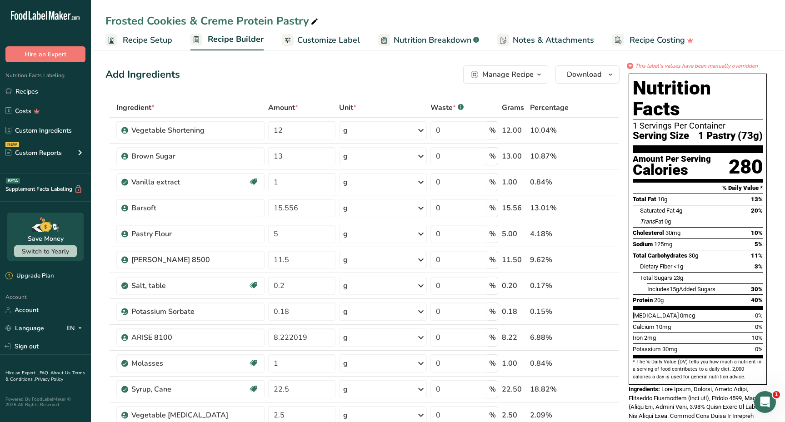
click at [344, 36] on span "Customize Label" at bounding box center [328, 40] width 63 height 12
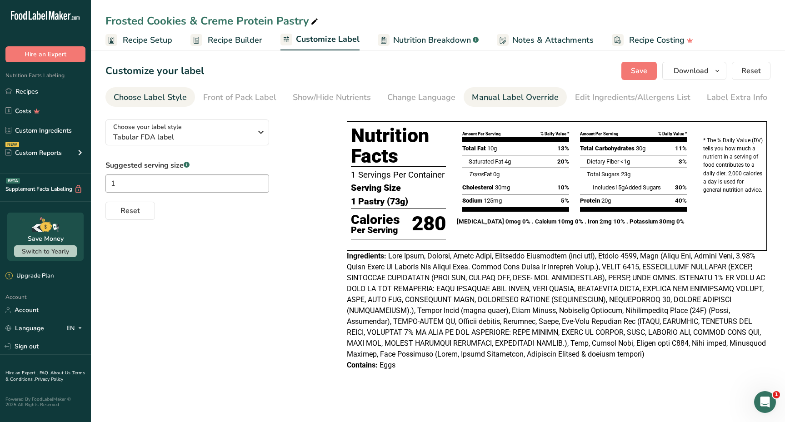
click at [478, 99] on div "Manual Label Override" at bounding box center [515, 97] width 87 height 12
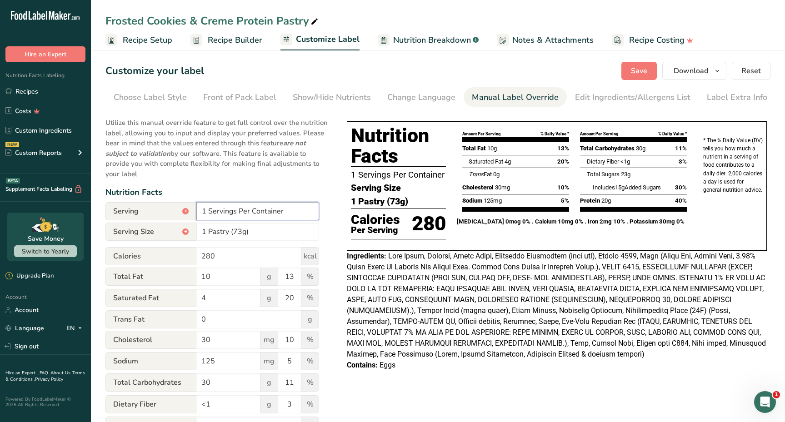
click at [208, 206] on input "1 Servings Per Container" at bounding box center [257, 211] width 123 height 18
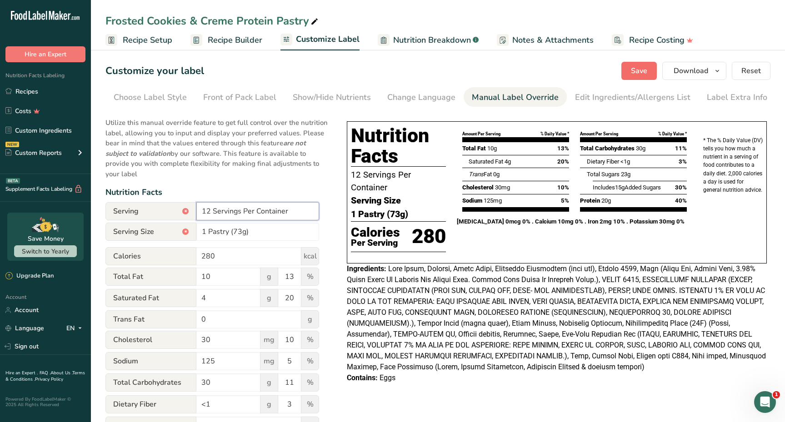
type input "12 Servings Per Container"
click at [645, 72] on span "Save" at bounding box center [639, 70] width 16 height 11
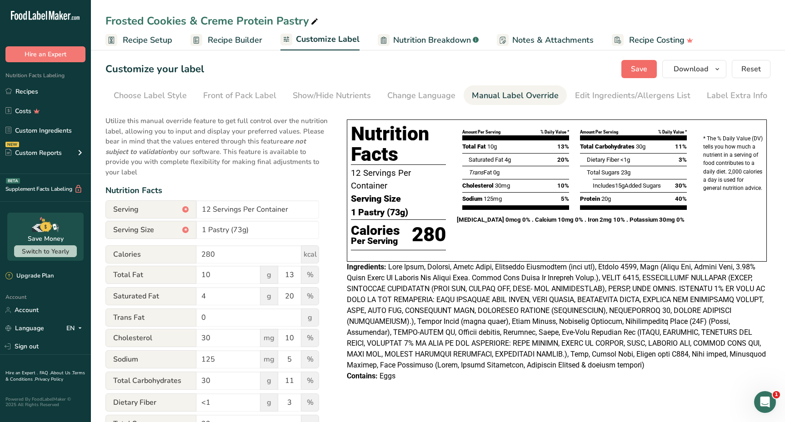
click at [636, 66] on span "Save" at bounding box center [639, 69] width 16 height 11
click at [204, 42] on link "Recipe Builder" at bounding box center [227, 40] width 72 height 20
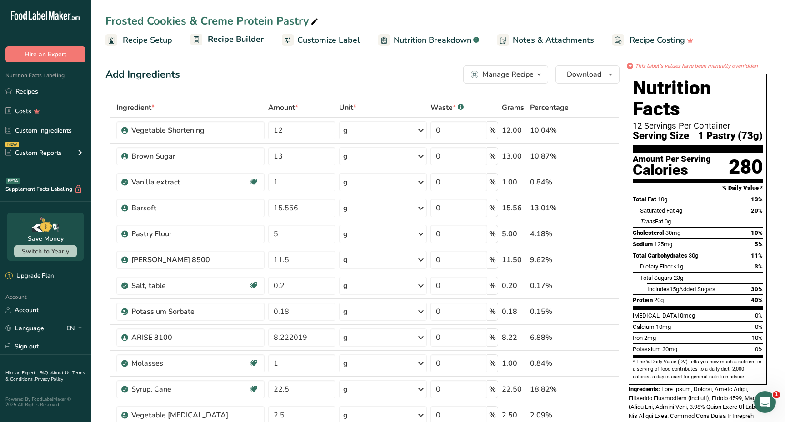
click at [590, 81] on button "Download" at bounding box center [588, 74] width 64 height 18
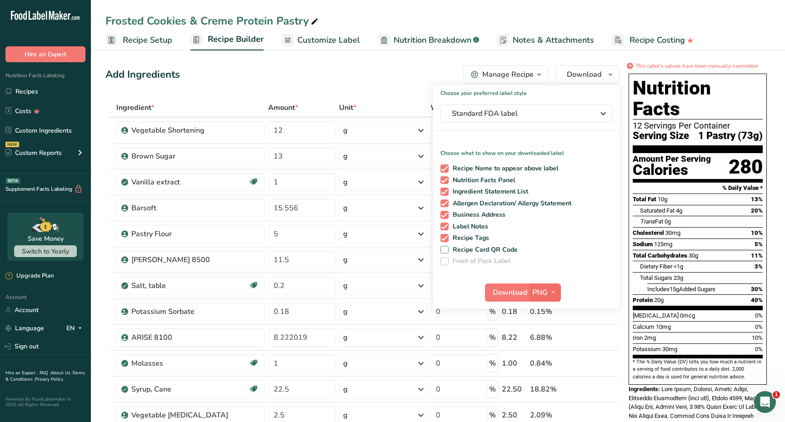
click at [540, 291] on span "PNG" at bounding box center [539, 292] width 15 height 11
click at [543, 352] on link "PDF" at bounding box center [546, 356] width 29 height 15
click at [508, 297] on span "Download" at bounding box center [510, 292] width 35 height 11
click at [484, 21] on div "Frosted Cookies & Creme Protein Pastry" at bounding box center [438, 21] width 694 height 16
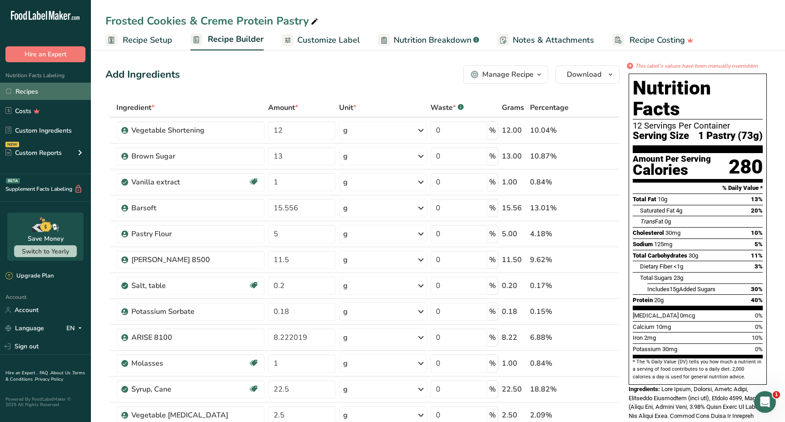
click at [58, 94] on link "Recipes" at bounding box center [45, 91] width 91 height 17
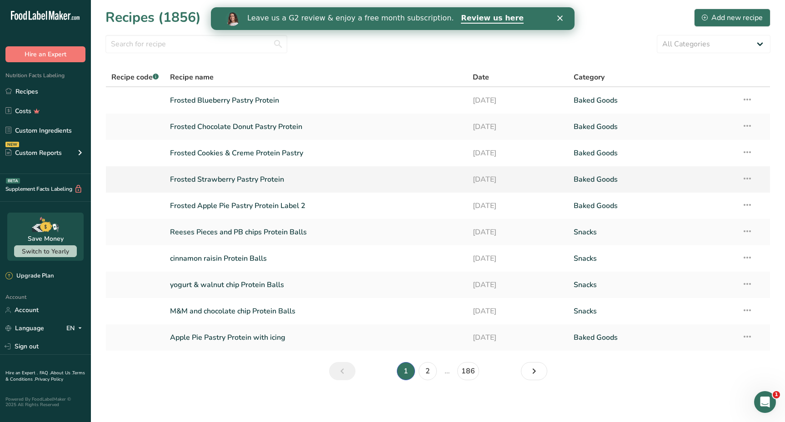
click at [245, 180] on link "Frosted Strawberry Pastry Protein" at bounding box center [316, 179] width 292 height 19
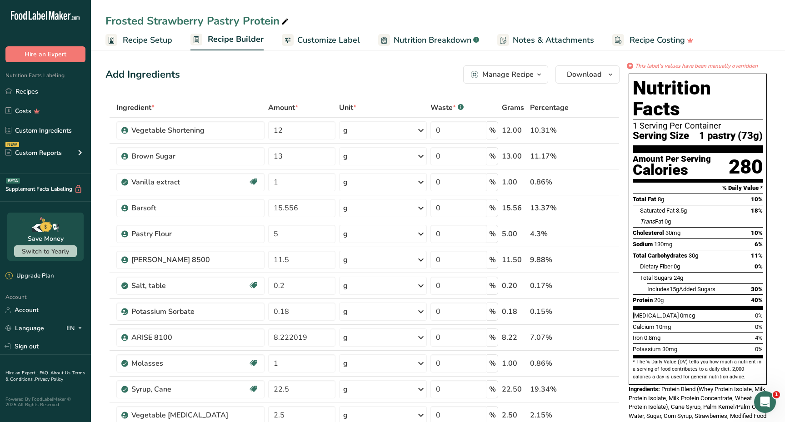
click at [327, 44] on span "Customize Label" at bounding box center [328, 40] width 63 height 12
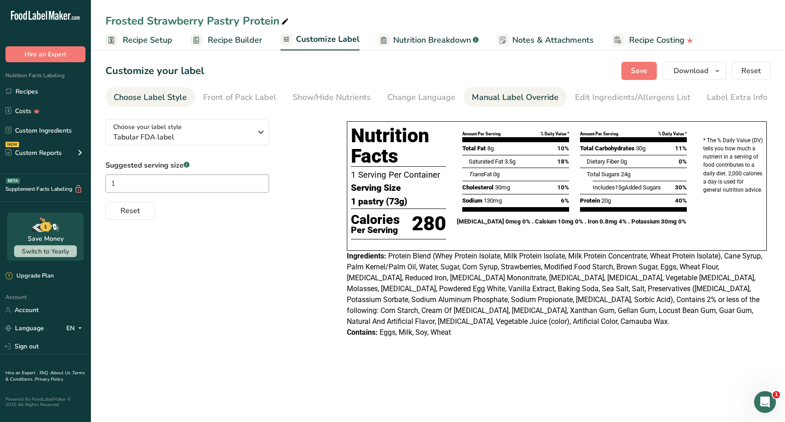
click at [506, 95] on div "Manual Label Override" at bounding box center [515, 97] width 87 height 12
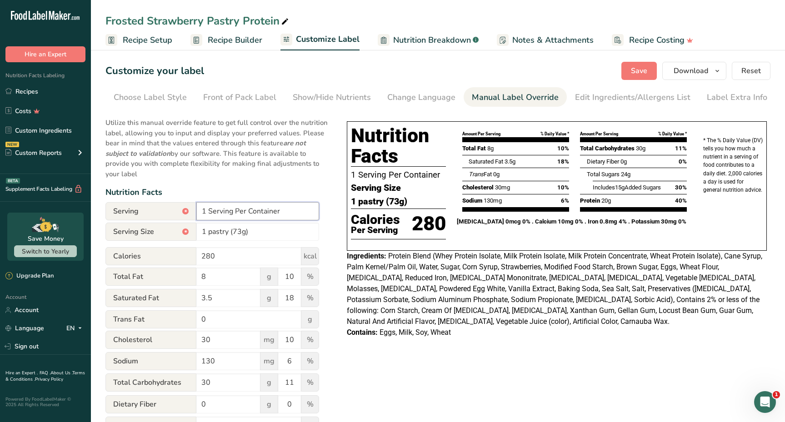
click at [205, 208] on input "1 Serving Per Container" at bounding box center [257, 211] width 123 height 18
type input "12 Serving Per Container"
click at [640, 71] on span "Save" at bounding box center [639, 70] width 16 height 11
click at [236, 40] on span "Recipe Builder" at bounding box center [235, 40] width 55 height 12
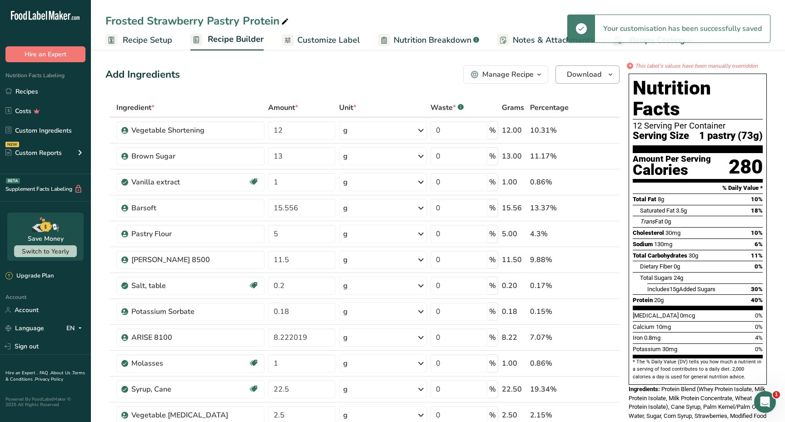
click at [590, 73] on span "Download" at bounding box center [584, 74] width 35 height 11
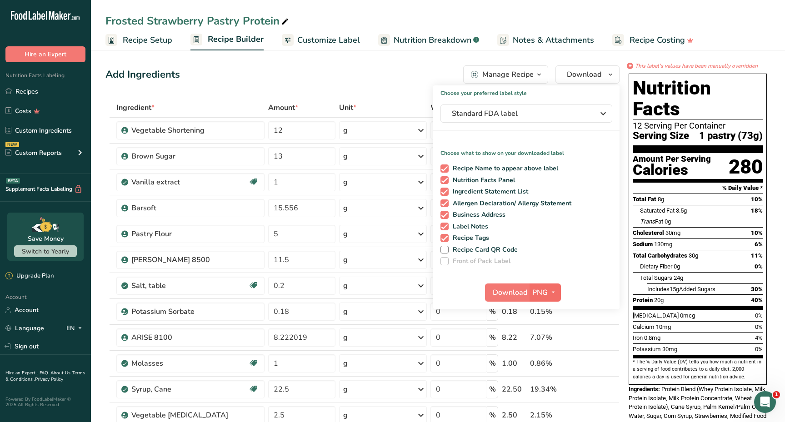
click at [544, 294] on span "PNG" at bounding box center [539, 292] width 15 height 11
click at [539, 350] on link "PDF" at bounding box center [546, 356] width 29 height 15
click at [509, 291] on span "Download" at bounding box center [510, 292] width 35 height 11
click at [466, 20] on div "Frosted Strawberry Pastry Protein" at bounding box center [438, 21] width 694 height 16
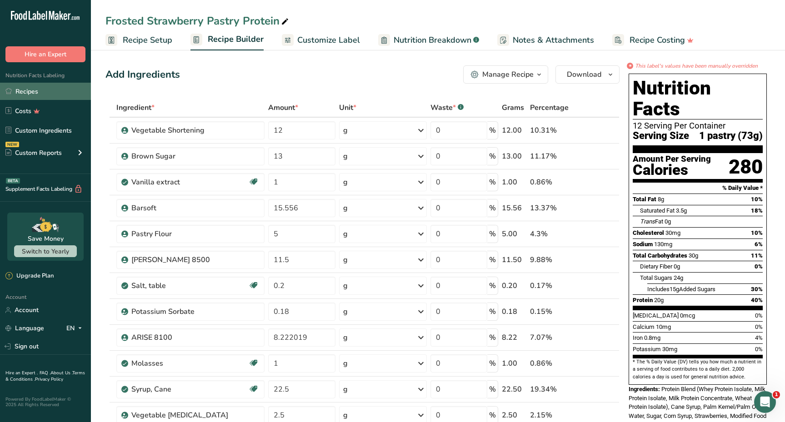
click at [59, 98] on link "Recipes" at bounding box center [45, 91] width 91 height 17
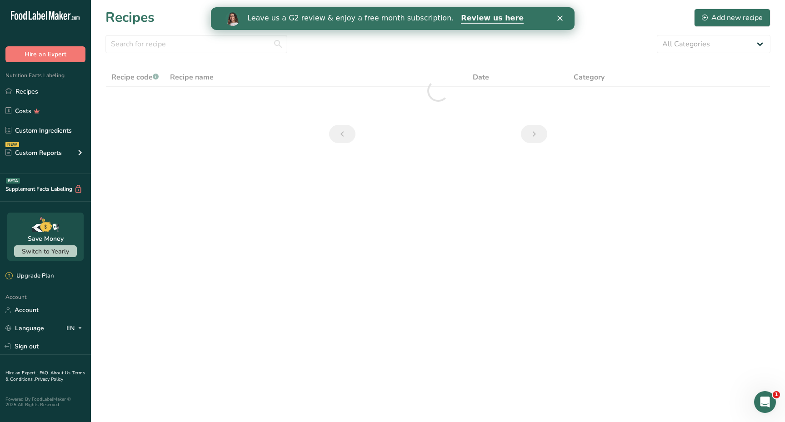
click at [562, 12] on div "Leave us a G2 review & enjoy a free month subscription. Review us here" at bounding box center [393, 18] width 364 height 15
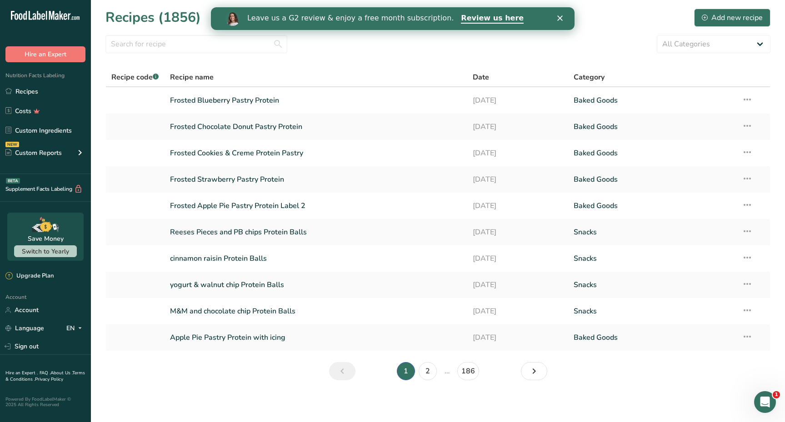
click at [560, 18] on polygon "Close" at bounding box center [559, 17] width 5 height 5
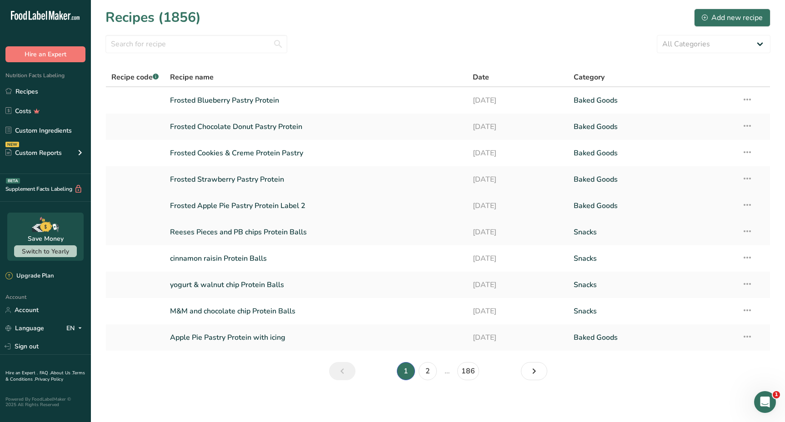
click at [204, 206] on link "Frosted Apple Pie Pastry Protein Label 2" at bounding box center [316, 205] width 292 height 19
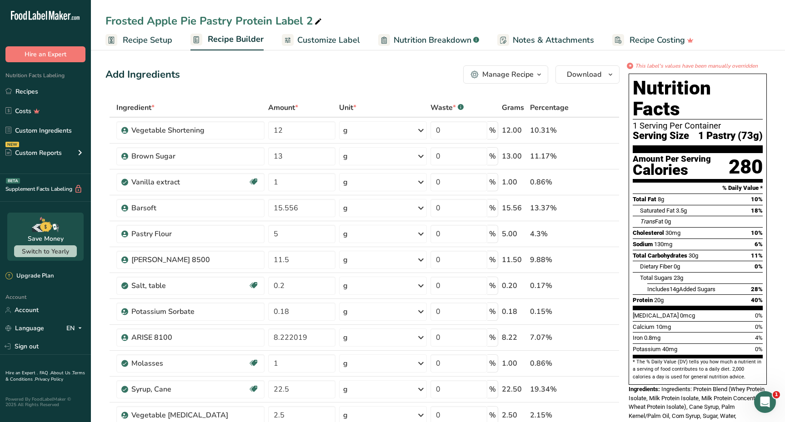
click at [311, 19] on div "Frosted Apple Pie Pastry Protein Label 2" at bounding box center [214, 21] width 218 height 16
click at [334, 26] on input "Frosted Apple Pie Pastry Protein" at bounding box center [437, 21] width 665 height 16
type input "Frosted Apple Pie Pastry Protein"
click at [351, 32] on link "Customize Label" at bounding box center [321, 40] width 78 height 20
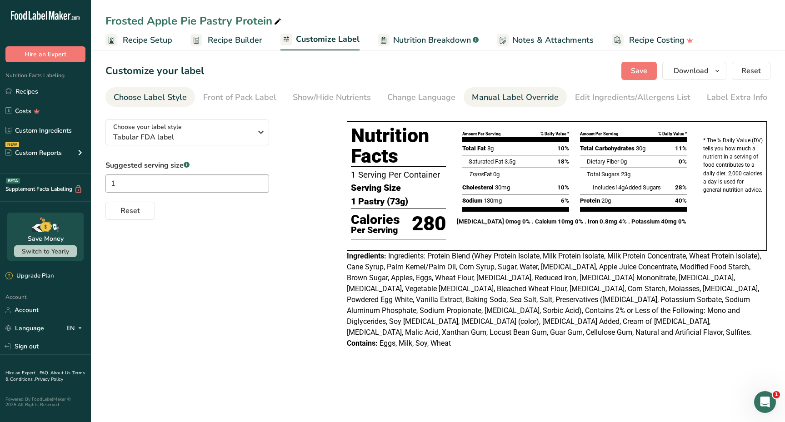
click at [507, 99] on div "Manual Label Override" at bounding box center [515, 97] width 87 height 12
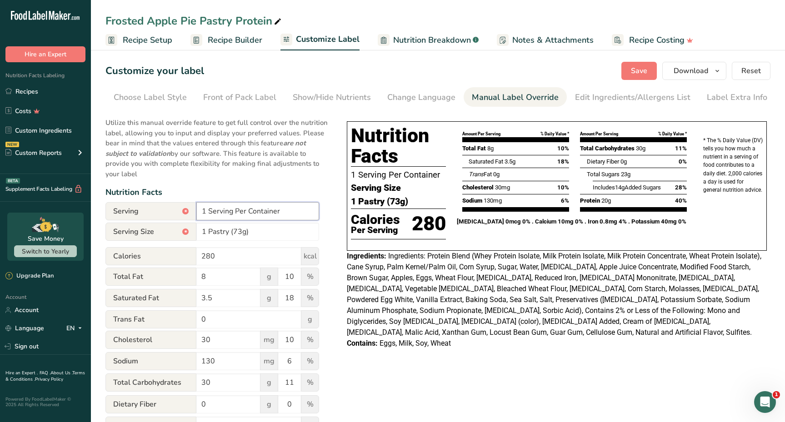
click at [206, 212] on input "1 Serving Per Container" at bounding box center [257, 211] width 123 height 18
type input "12 Serving Per Container"
click at [628, 65] on button "Save" at bounding box center [639, 71] width 35 height 18
click at [218, 45] on span "Recipe Builder" at bounding box center [235, 40] width 55 height 12
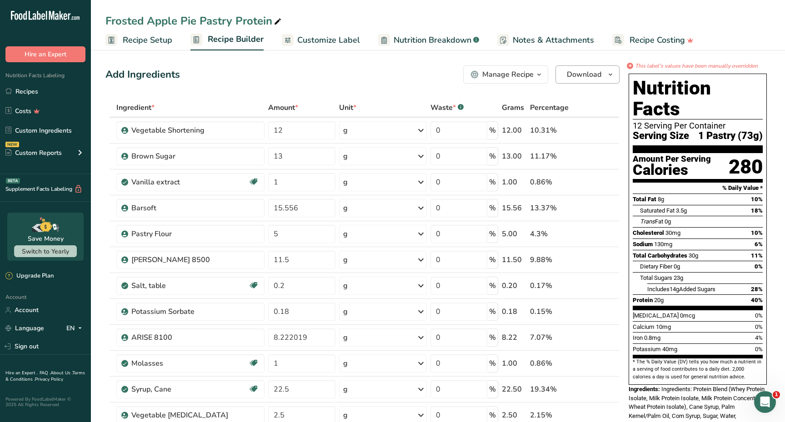
click at [590, 79] on span "Download" at bounding box center [584, 74] width 35 height 11
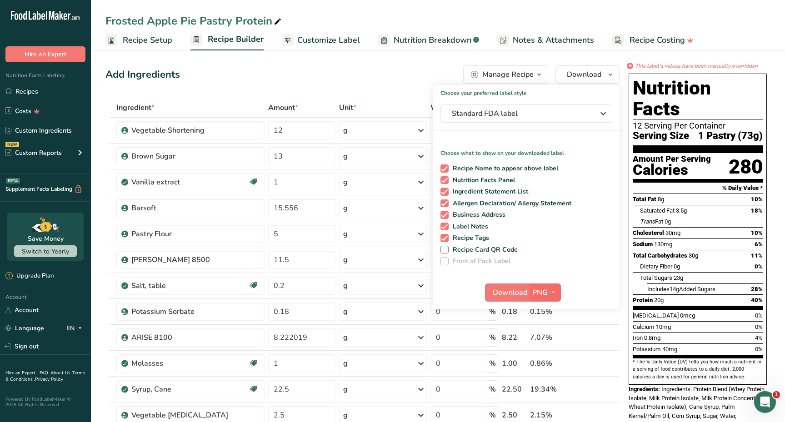
click at [538, 291] on span "PNG" at bounding box center [539, 292] width 15 height 11
click at [539, 357] on link "PDF" at bounding box center [546, 356] width 29 height 15
click at [508, 289] on span "Download" at bounding box center [510, 292] width 35 height 11
click at [451, 20] on div "Frosted Apple Pie Pastry Protein" at bounding box center [438, 21] width 694 height 16
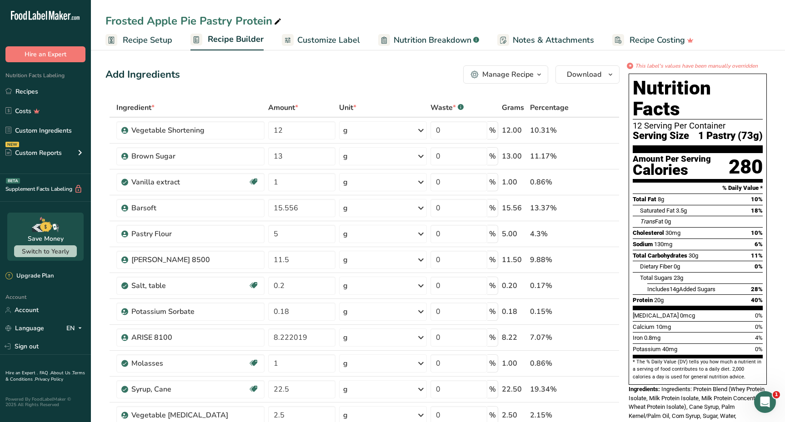
click at [335, 41] on span "Customize Label" at bounding box center [328, 40] width 63 height 12
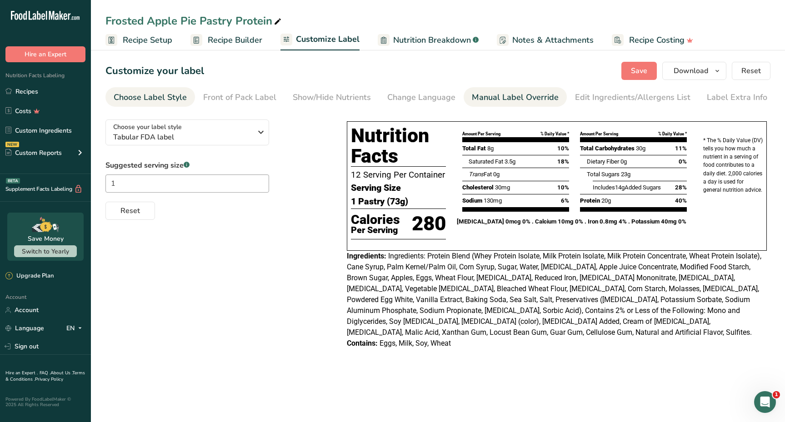
click at [507, 100] on div "Manual Label Override" at bounding box center [515, 97] width 87 height 12
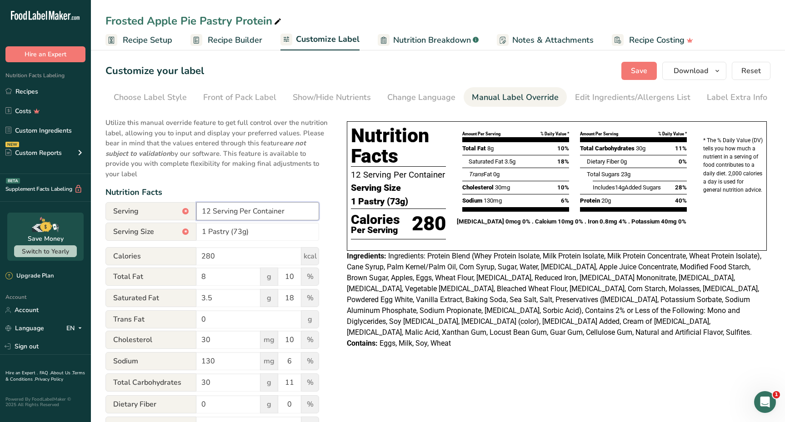
click at [209, 208] on input "12 Serving Per Container" at bounding box center [257, 211] width 123 height 18
type input "1 Serving Per Container"
click at [640, 68] on span "Save" at bounding box center [639, 70] width 16 height 11
click at [635, 75] on span "Save" at bounding box center [639, 70] width 16 height 11
click at [333, 85] on section "Customize your label Save Download Choose what to show on your downloaded label…" at bounding box center [438, 325] width 694 height 556
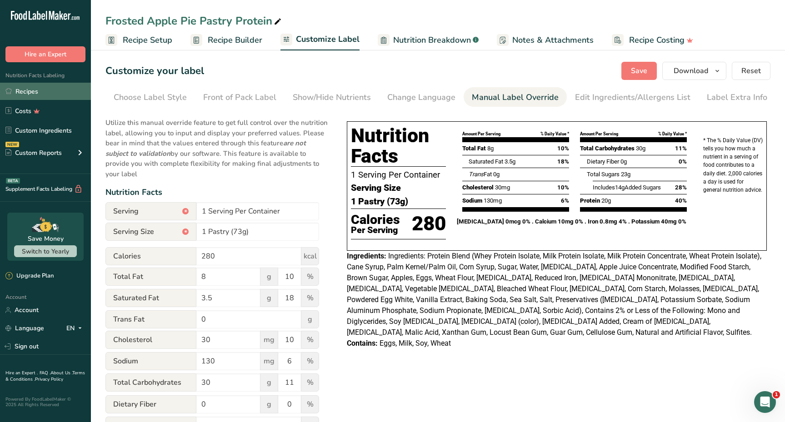
click at [59, 94] on link "Recipes" at bounding box center [45, 91] width 91 height 17
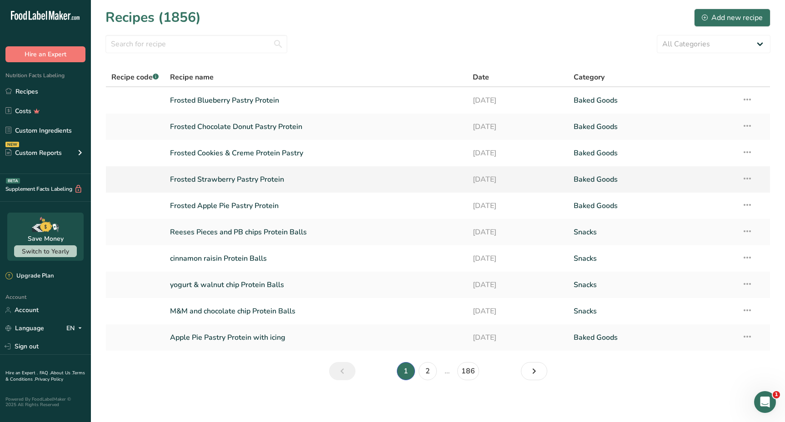
click at [267, 180] on link "Frosted Strawberry Pastry Protein" at bounding box center [316, 179] width 292 height 19
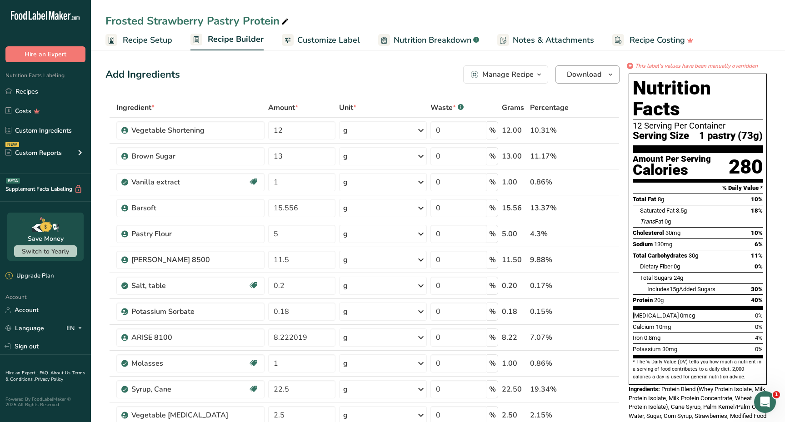
click at [586, 80] on button "Download" at bounding box center [588, 74] width 64 height 18
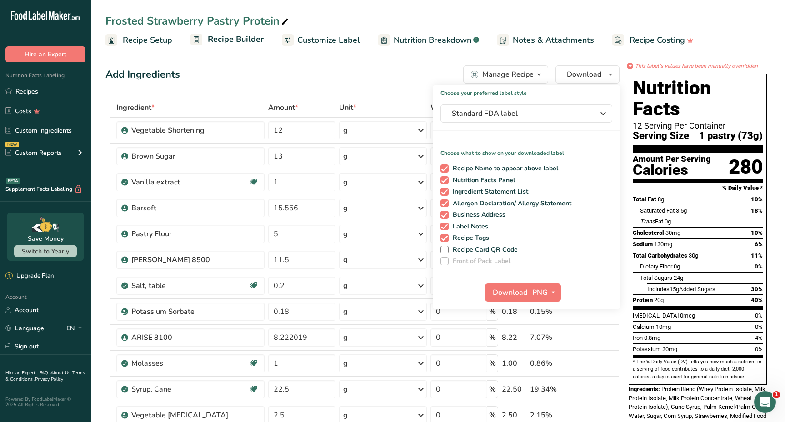
click at [592, 150] on p "Choose what to show on your downloaded label" at bounding box center [526, 149] width 186 height 15
click at [340, 38] on span "Customize Label" at bounding box center [328, 40] width 63 height 12
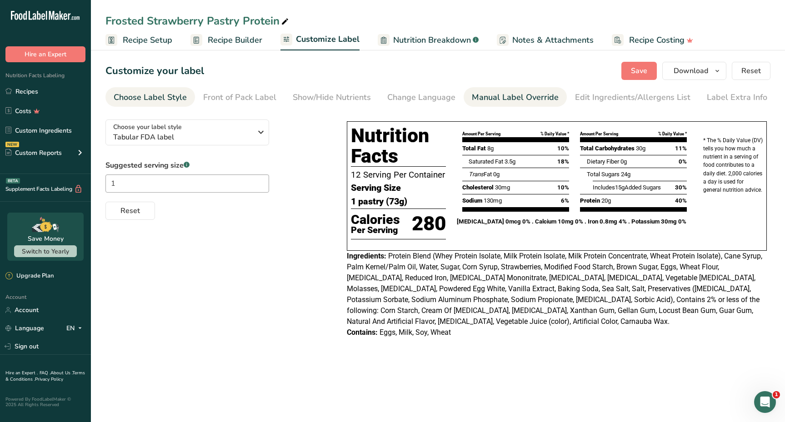
click at [503, 92] on div "Manual Label Override" at bounding box center [515, 97] width 87 height 12
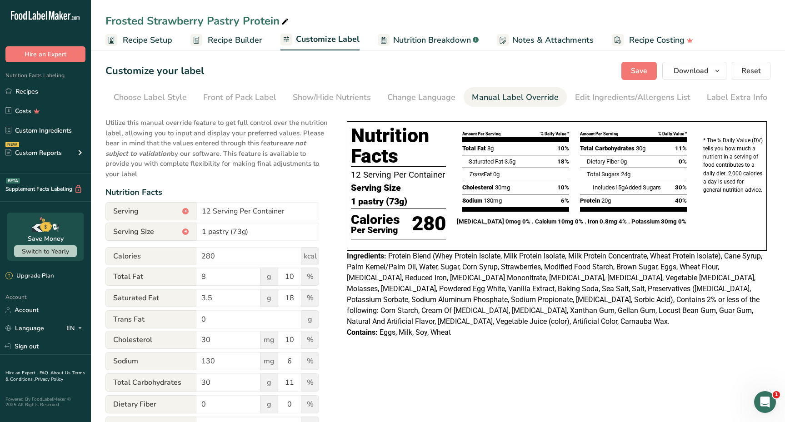
click at [501, 97] on div "Manual Label Override" at bounding box center [515, 97] width 87 height 12
click at [210, 208] on input "12 Serving Per Container" at bounding box center [257, 211] width 123 height 18
type input "1 Serving Per Container"
click at [645, 67] on span "Save" at bounding box center [639, 70] width 16 height 11
click at [700, 72] on span "Download" at bounding box center [691, 70] width 35 height 11
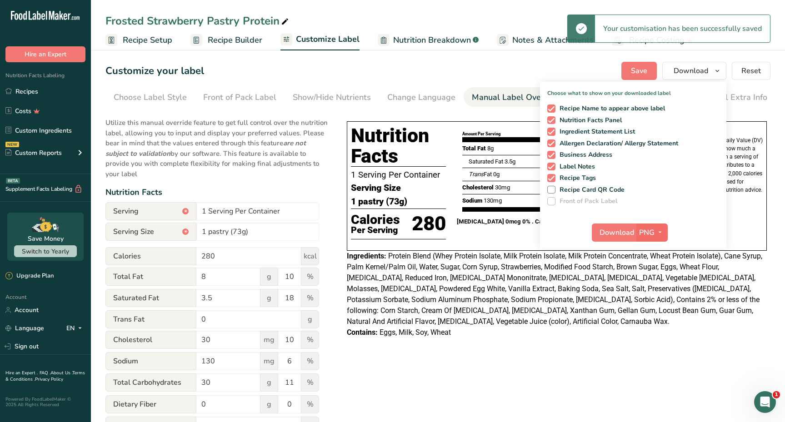
click at [643, 230] on span "PNG" at bounding box center [646, 232] width 15 height 11
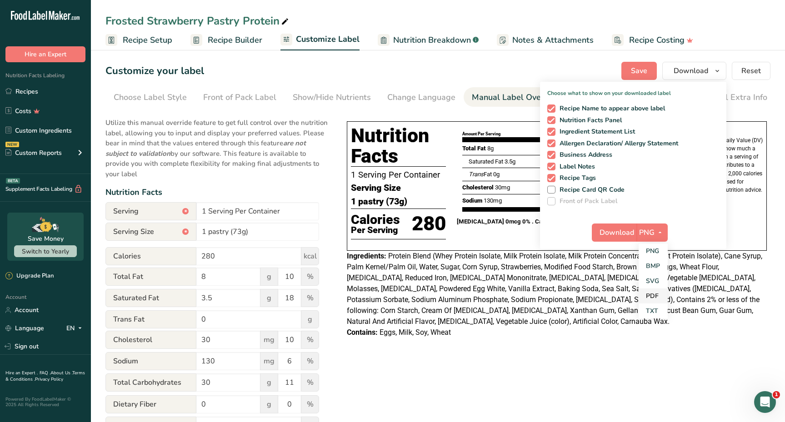
click at [650, 296] on link "PDF" at bounding box center [653, 296] width 29 height 15
click at [624, 232] on span "Download" at bounding box center [617, 232] width 35 height 11
click at [501, 5] on div "Frosted Strawberry Pastry Protein Recipe Setup Recipe Builder Customize Label N…" at bounding box center [438, 25] width 694 height 50
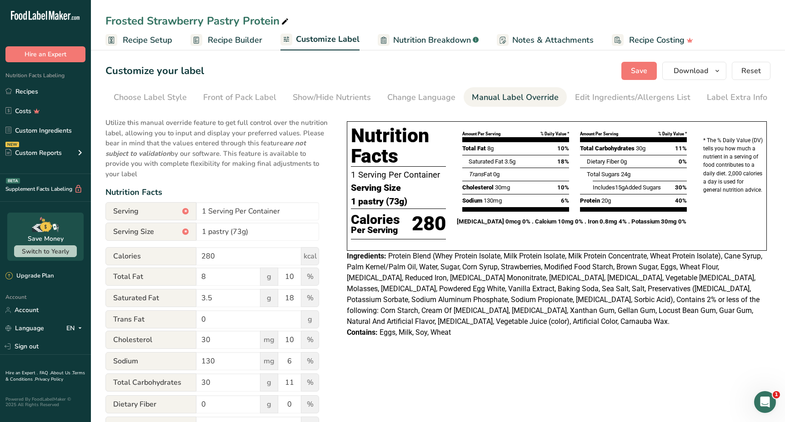
click at [621, 72] on div "Customize your label Save Download Choose what to show on your downloaded label…" at bounding box center [437, 71] width 665 height 18
click at [238, 37] on span "Recipe Builder" at bounding box center [235, 40] width 55 height 12
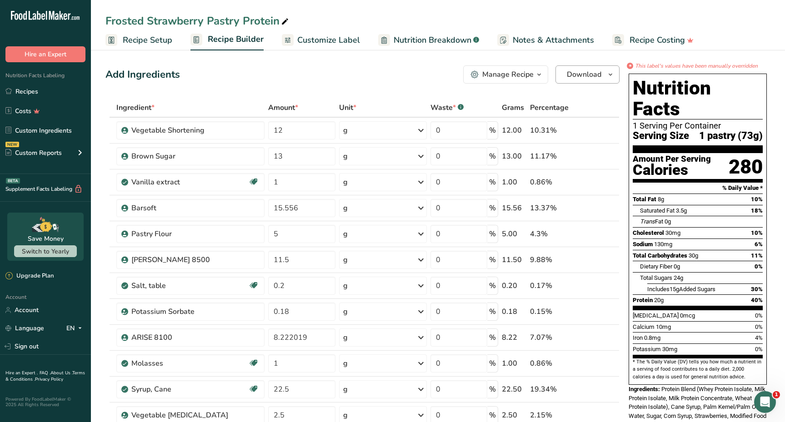
click at [594, 76] on span "Download" at bounding box center [584, 74] width 35 height 11
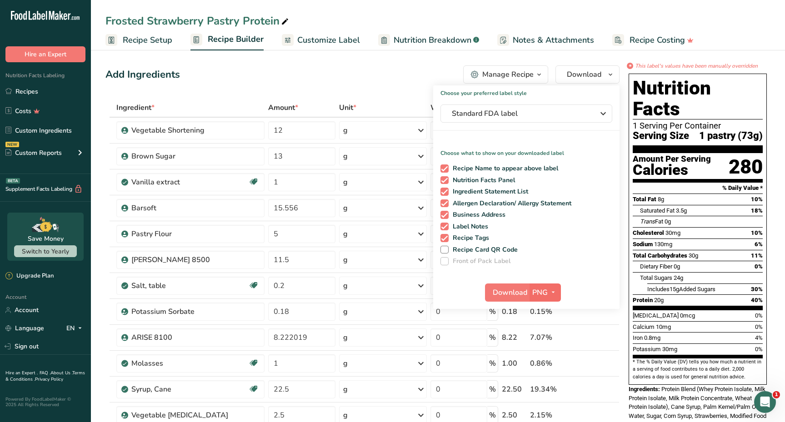
click at [540, 290] on span "PNG" at bounding box center [539, 292] width 15 height 11
click at [543, 353] on link "PDF" at bounding box center [546, 356] width 29 height 15
click at [502, 294] on span "Download" at bounding box center [510, 292] width 35 height 11
click at [50, 93] on link "Recipes" at bounding box center [45, 91] width 91 height 17
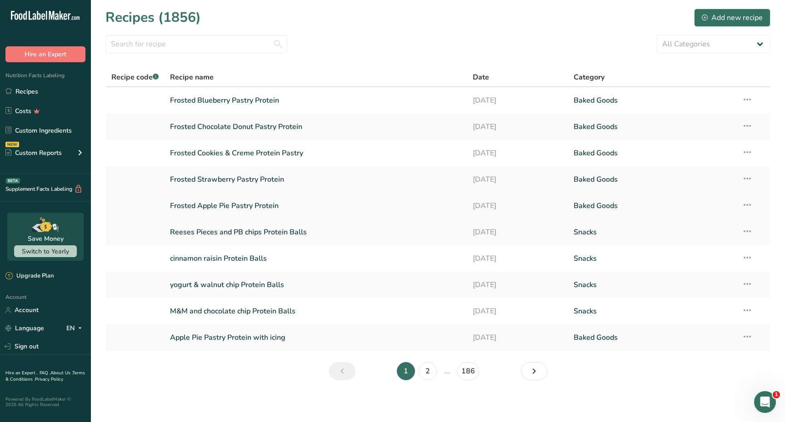
click at [217, 204] on link "Frosted Apple Pie Pastry Protein" at bounding box center [316, 205] width 292 height 19
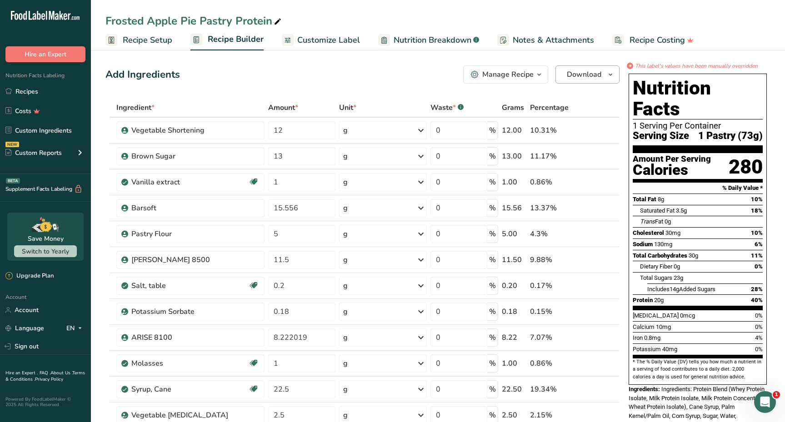
click at [599, 74] on span "Download" at bounding box center [584, 74] width 35 height 11
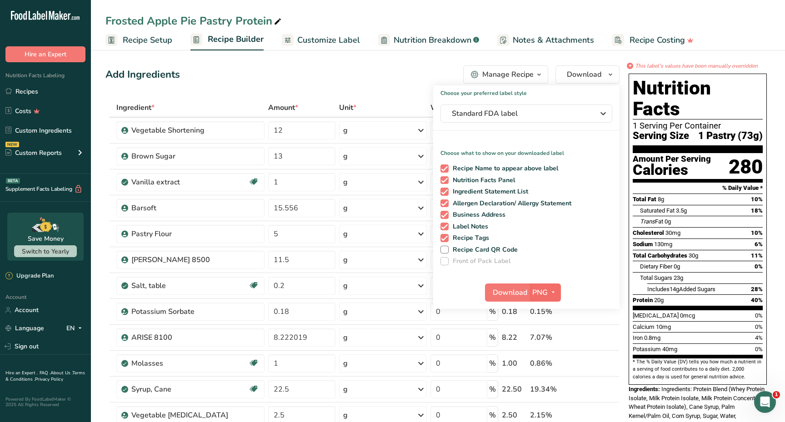
click at [546, 294] on span "PNG" at bounding box center [539, 292] width 15 height 11
click at [547, 354] on link "PDF" at bounding box center [546, 356] width 29 height 15
click at [509, 294] on span "Download" at bounding box center [510, 292] width 35 height 11
click at [0, 0] on div at bounding box center [0, 0] width 0 height 0
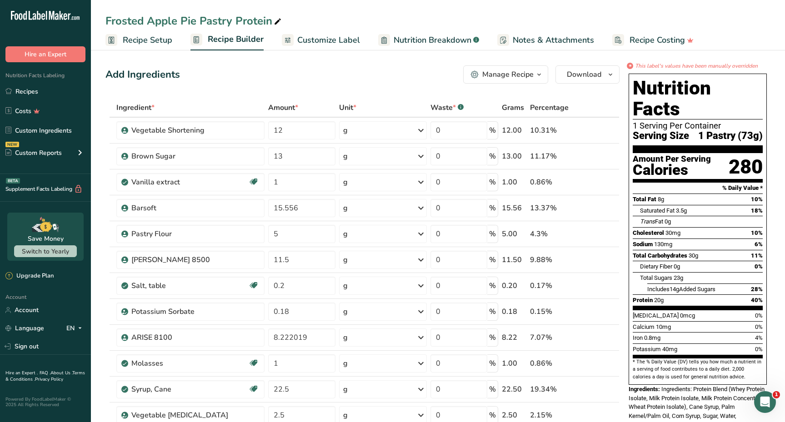
click at [257, 81] on div "Add Ingredients Manage Recipe Delete Recipe Duplicate Recipe Scale Recipe Save …" at bounding box center [362, 74] width 514 height 18
click at [60, 95] on link "Recipes" at bounding box center [45, 91] width 91 height 17
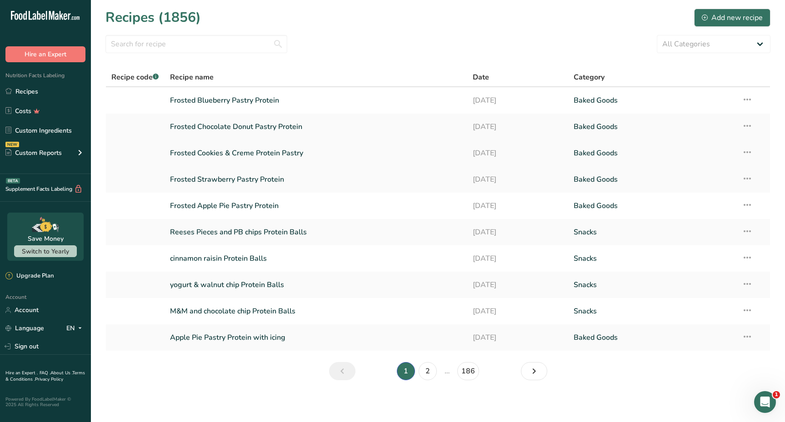
click at [292, 154] on link "Frosted Cookies & Creme Protein Pastry" at bounding box center [316, 153] width 292 height 19
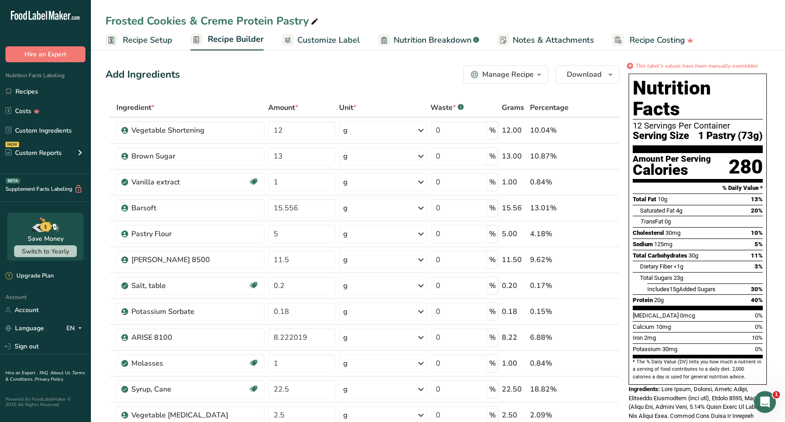
click at [331, 38] on span "Customize Label" at bounding box center [328, 40] width 63 height 12
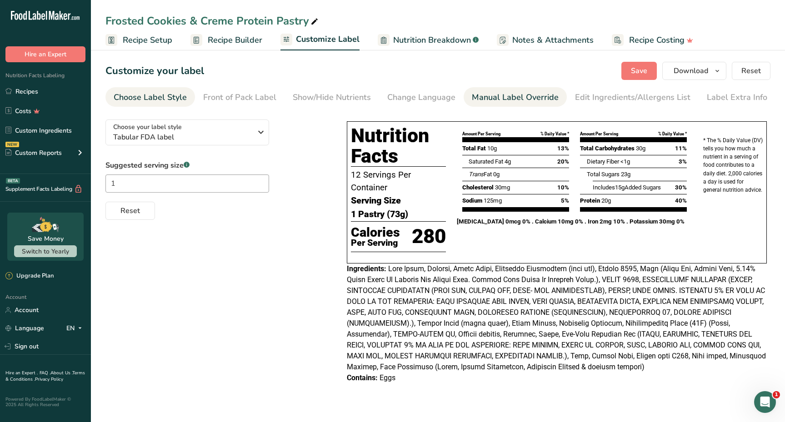
click at [509, 102] on div "Manual Label Override" at bounding box center [515, 97] width 87 height 12
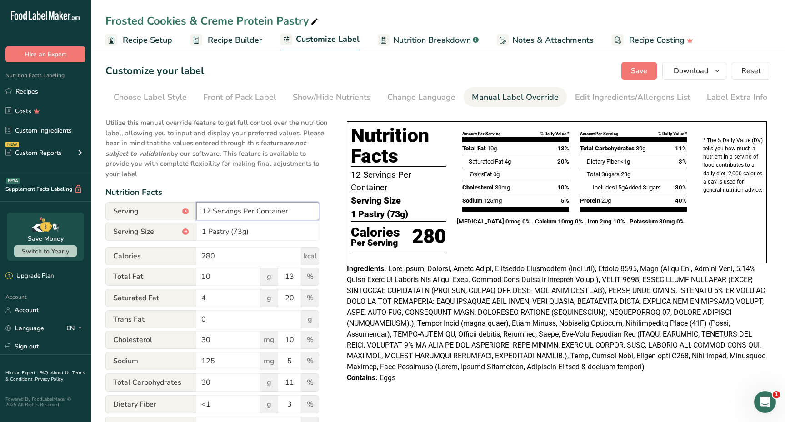
click at [209, 210] on input "12 Servings Per Container" at bounding box center [257, 211] width 123 height 18
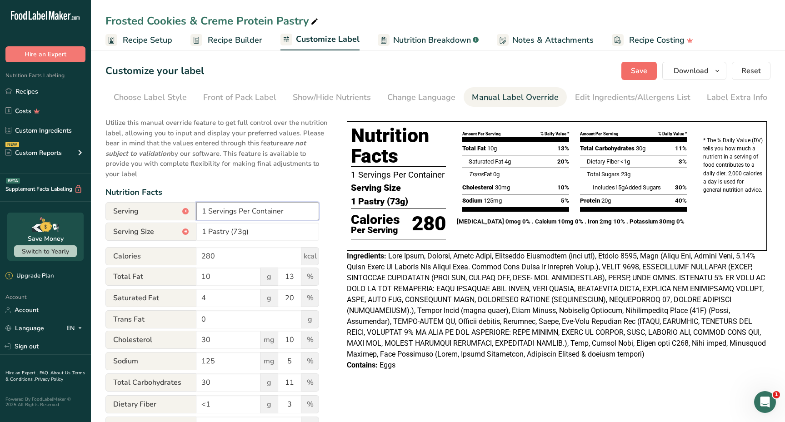
type input "1 Servings Per Container"
click at [647, 65] on span "Save" at bounding box center [639, 70] width 16 height 11
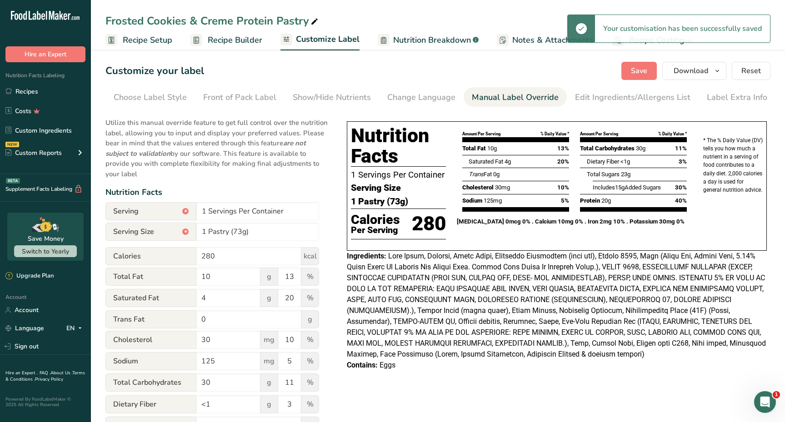
click at [217, 40] on span "Recipe Builder" at bounding box center [235, 40] width 55 height 12
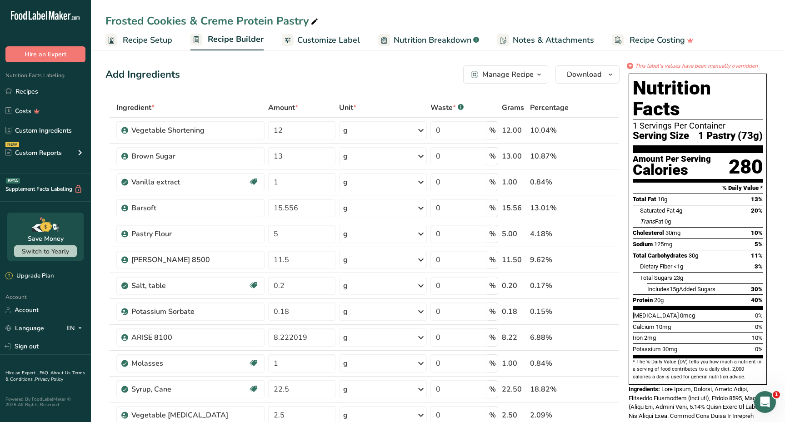
click at [532, 71] on div "Manage Recipe" at bounding box center [507, 74] width 51 height 11
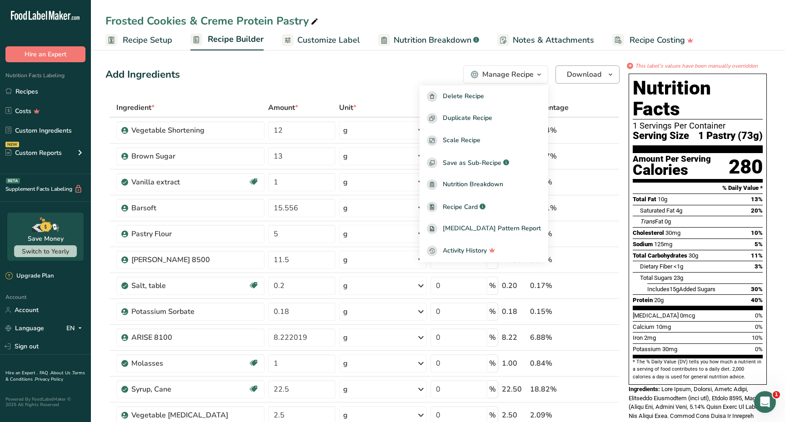
click at [609, 78] on icon "button" at bounding box center [610, 74] width 7 height 11
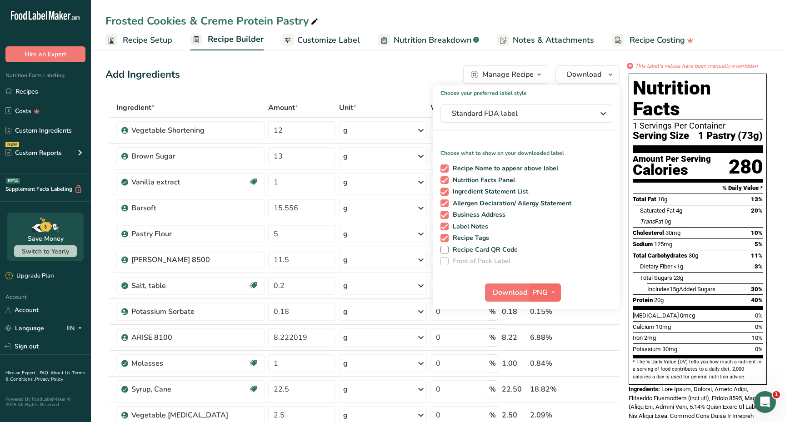
click at [549, 294] on span "button" at bounding box center [553, 292] width 11 height 11
click at [546, 358] on link "PDF" at bounding box center [546, 356] width 29 height 15
click at [511, 291] on span "Download" at bounding box center [510, 292] width 35 height 11
